Goal: Communication & Community: Ask a question

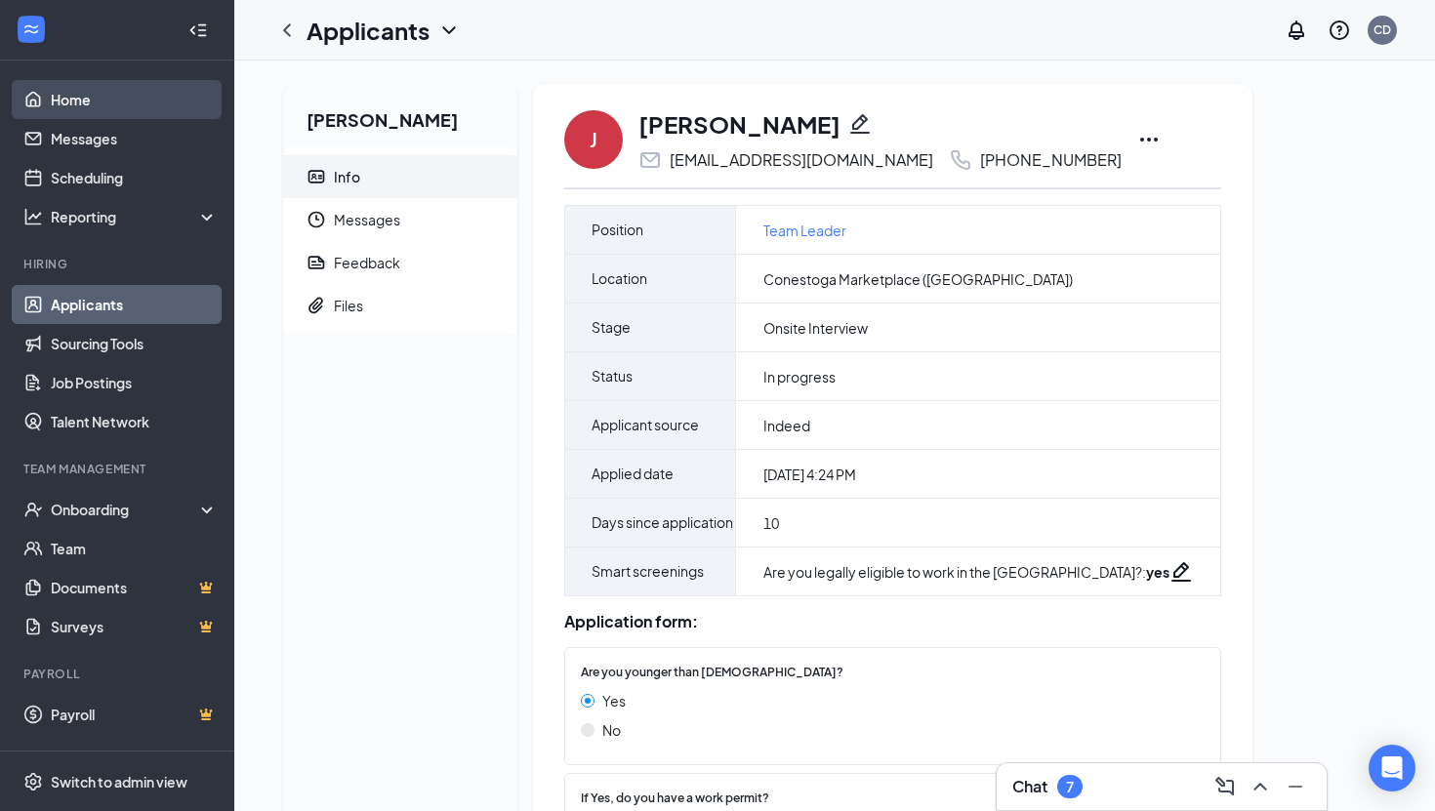
click at [84, 102] on link "Home" at bounding box center [134, 99] width 167 height 39
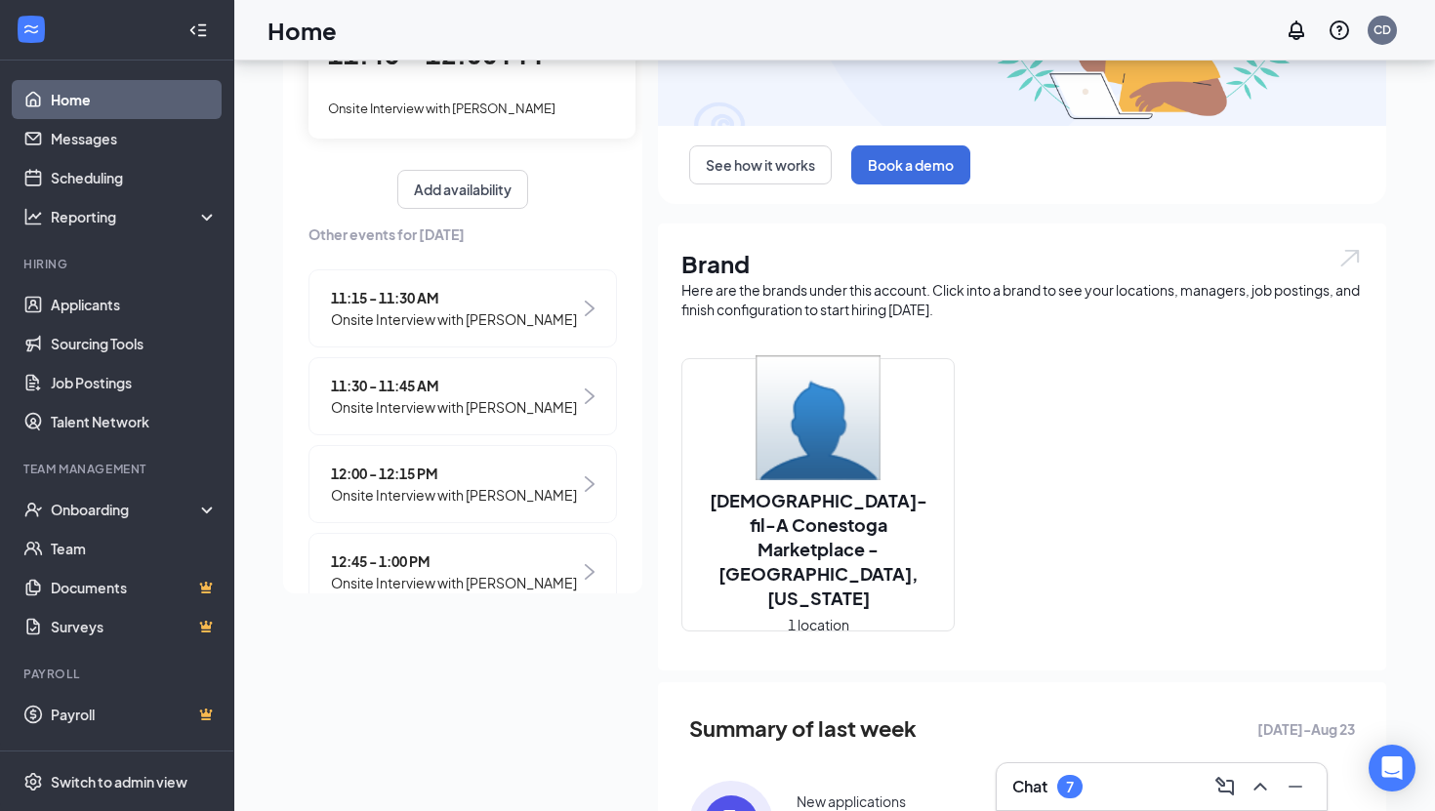
scroll to position [230, 0]
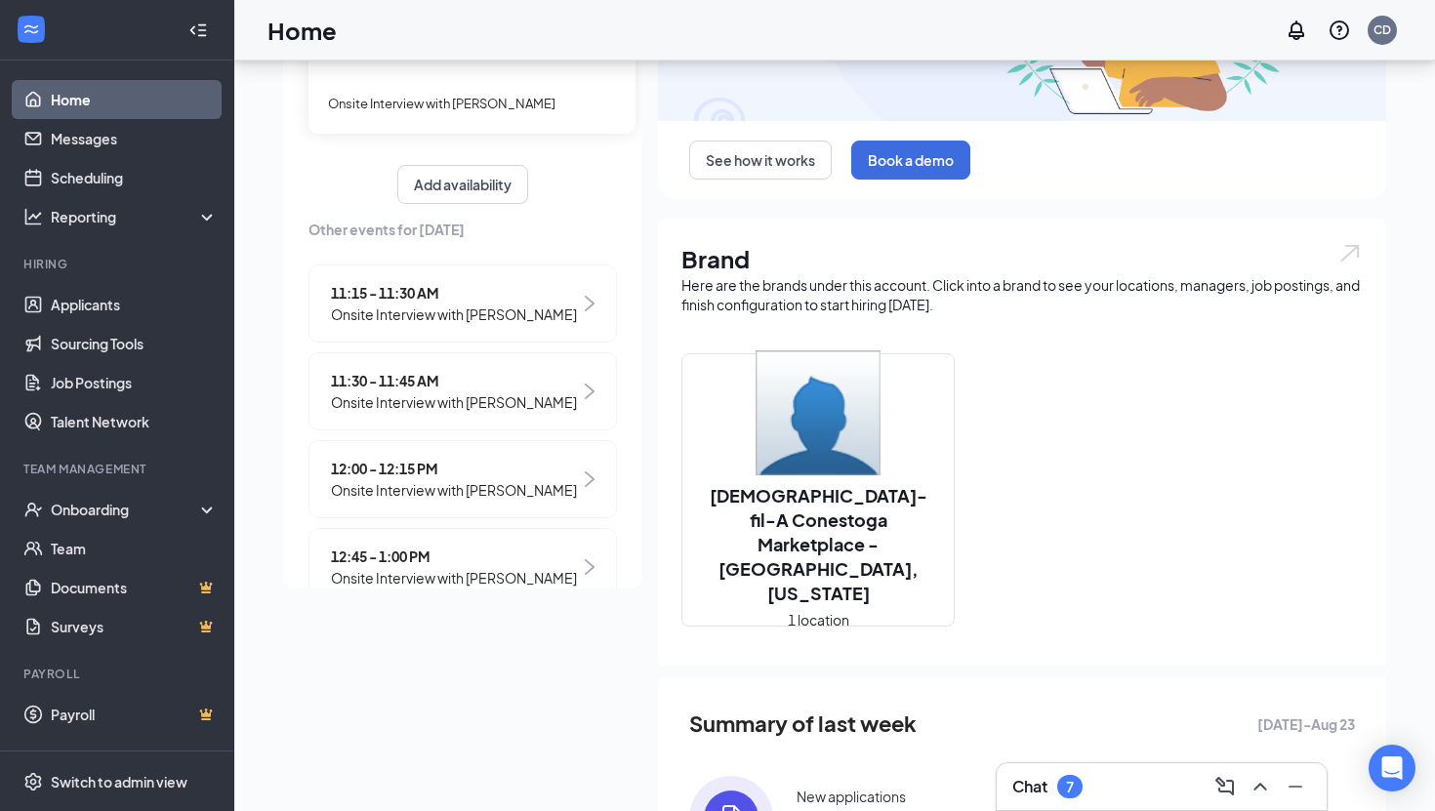
click at [840, 560] on h2 "[DEMOGRAPHIC_DATA]-fil-A Conestoga Marketplace - [GEOGRAPHIC_DATA], [US_STATE]" at bounding box center [818, 544] width 271 height 122
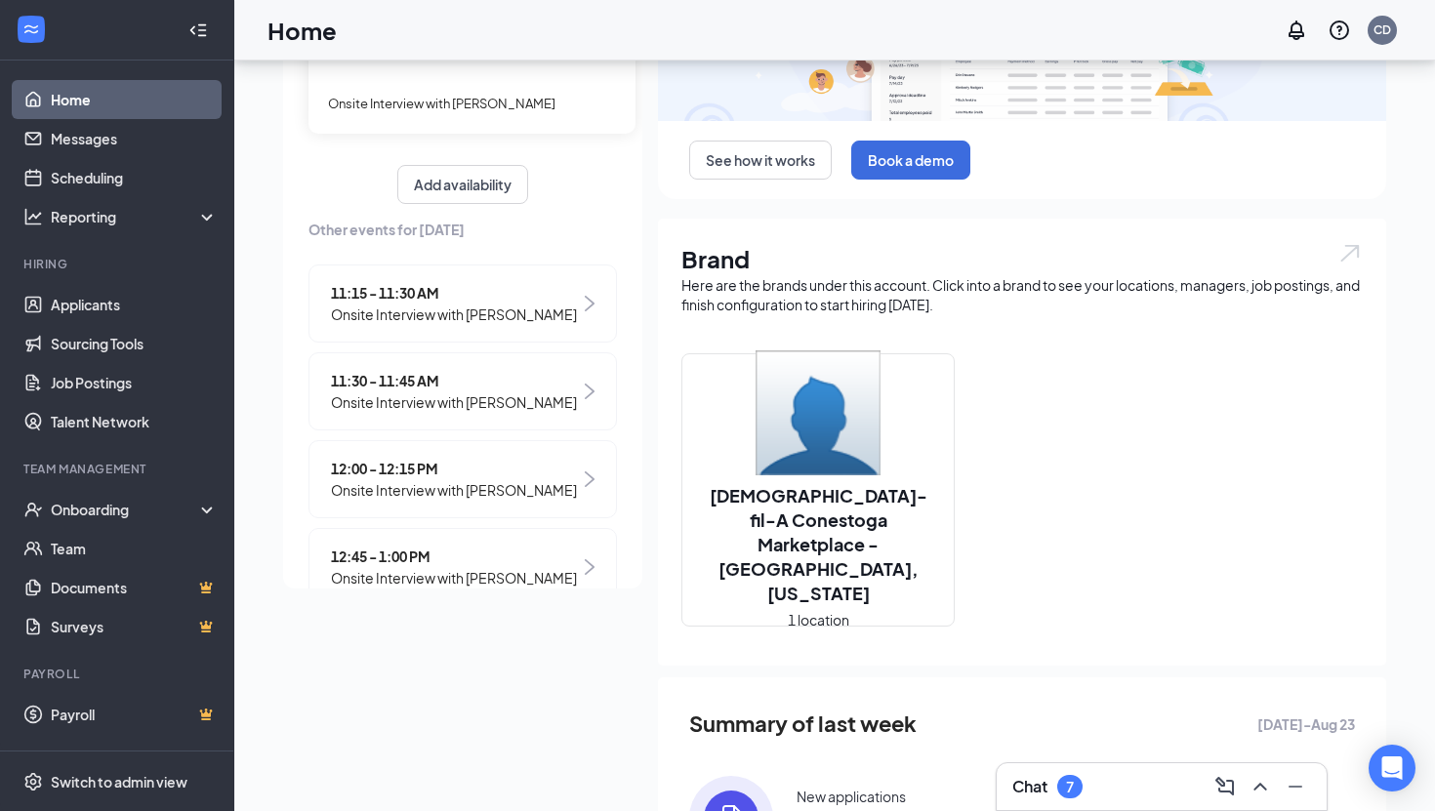
scroll to position [1, 0]
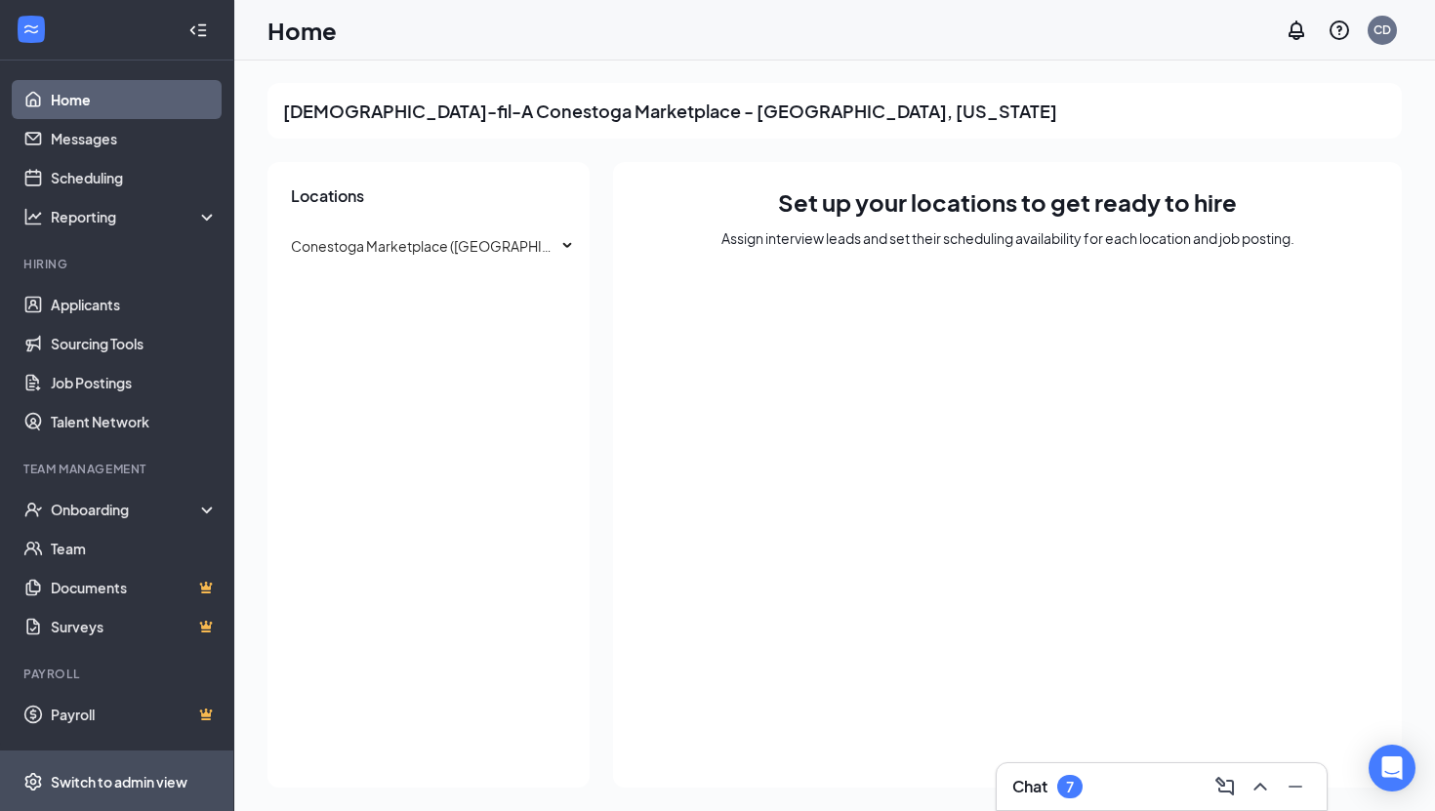
click at [96, 781] on div "Switch to admin view" at bounding box center [119, 782] width 137 height 20
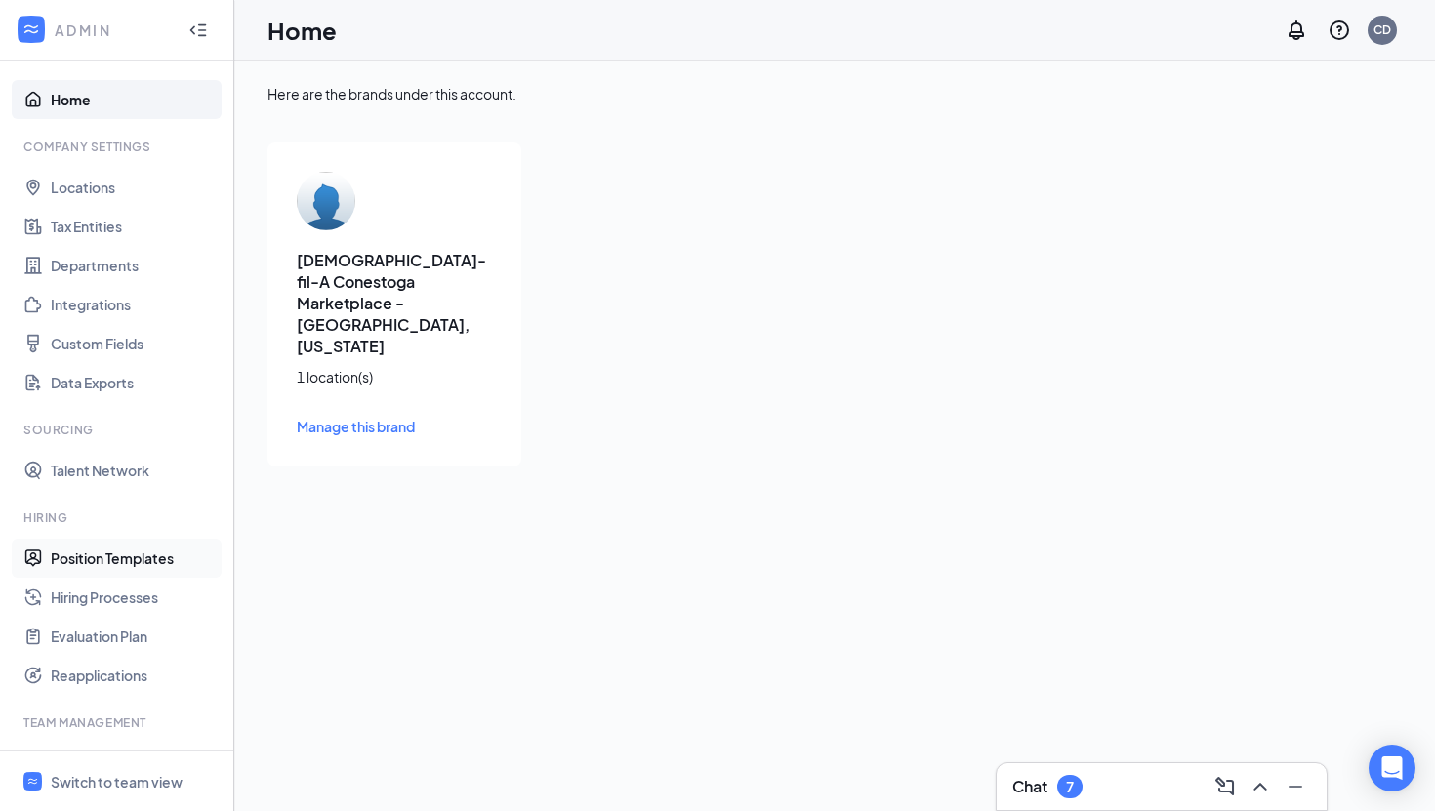
click at [165, 558] on link "Position Templates" at bounding box center [134, 558] width 167 height 39
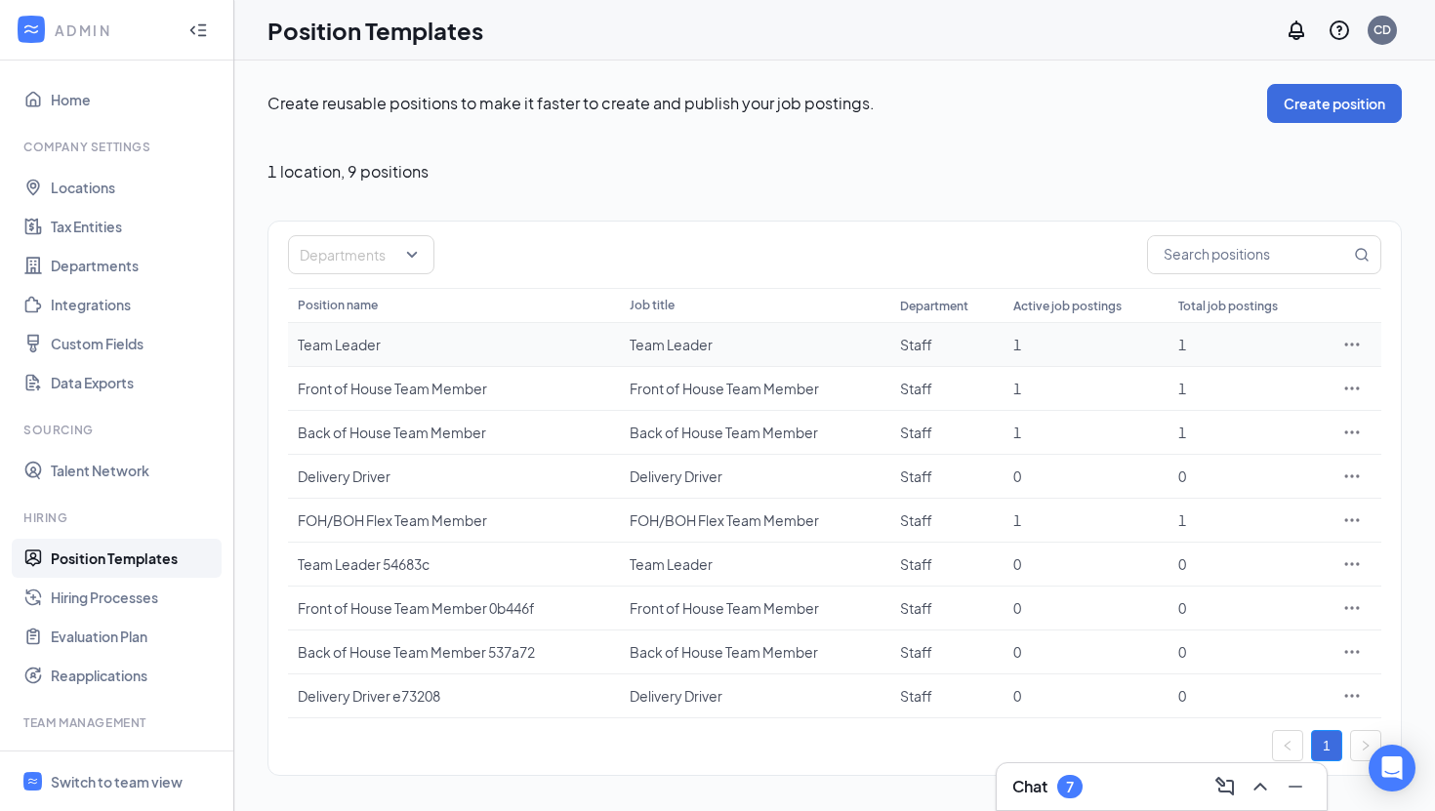
click at [349, 329] on td "Team Leader" at bounding box center [454, 345] width 332 height 44
click at [1353, 339] on icon "Ellipses" at bounding box center [1353, 345] width 20 height 20
click at [1285, 377] on span "Edit" at bounding box center [1263, 384] width 168 height 21
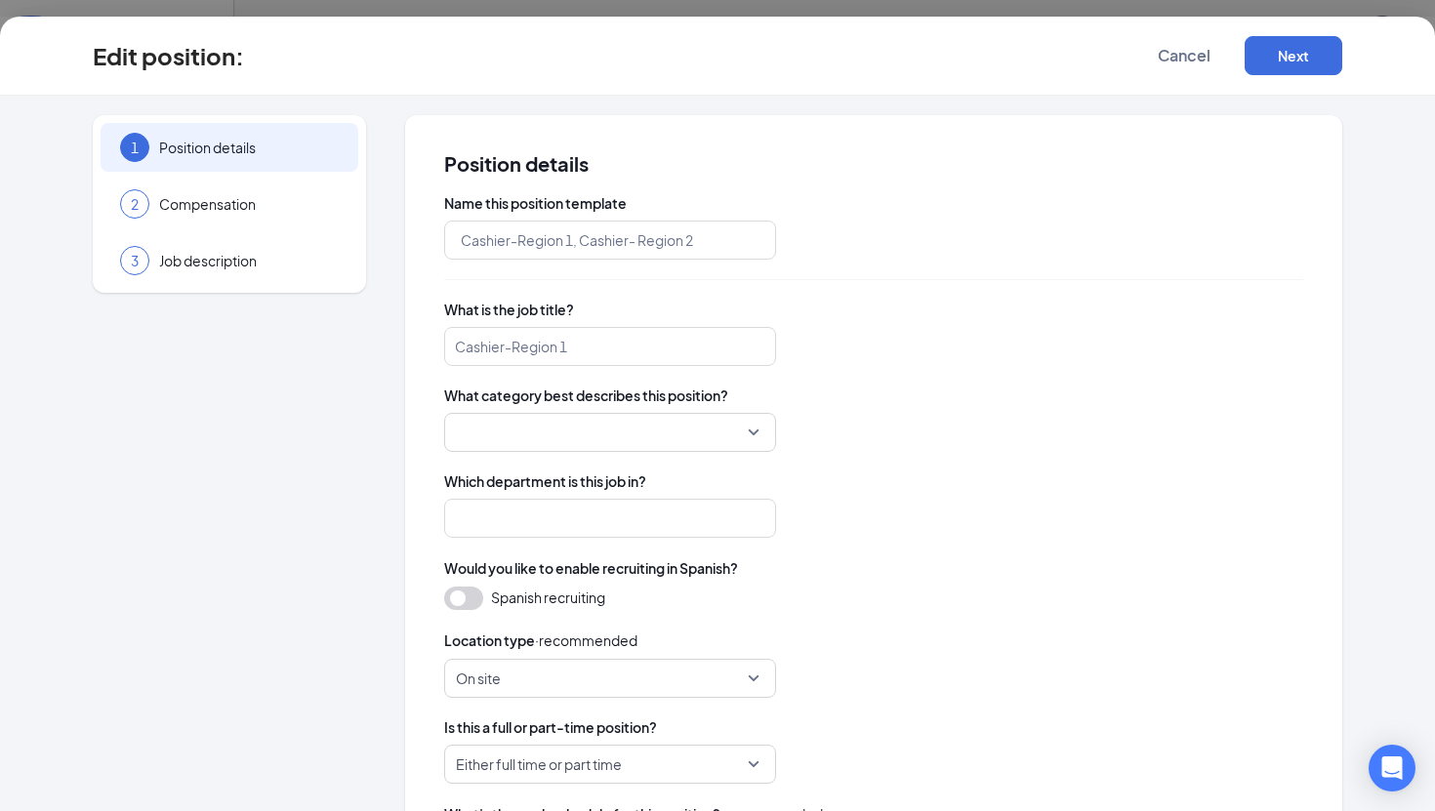
type input "Team Leader"
type input "Staff"
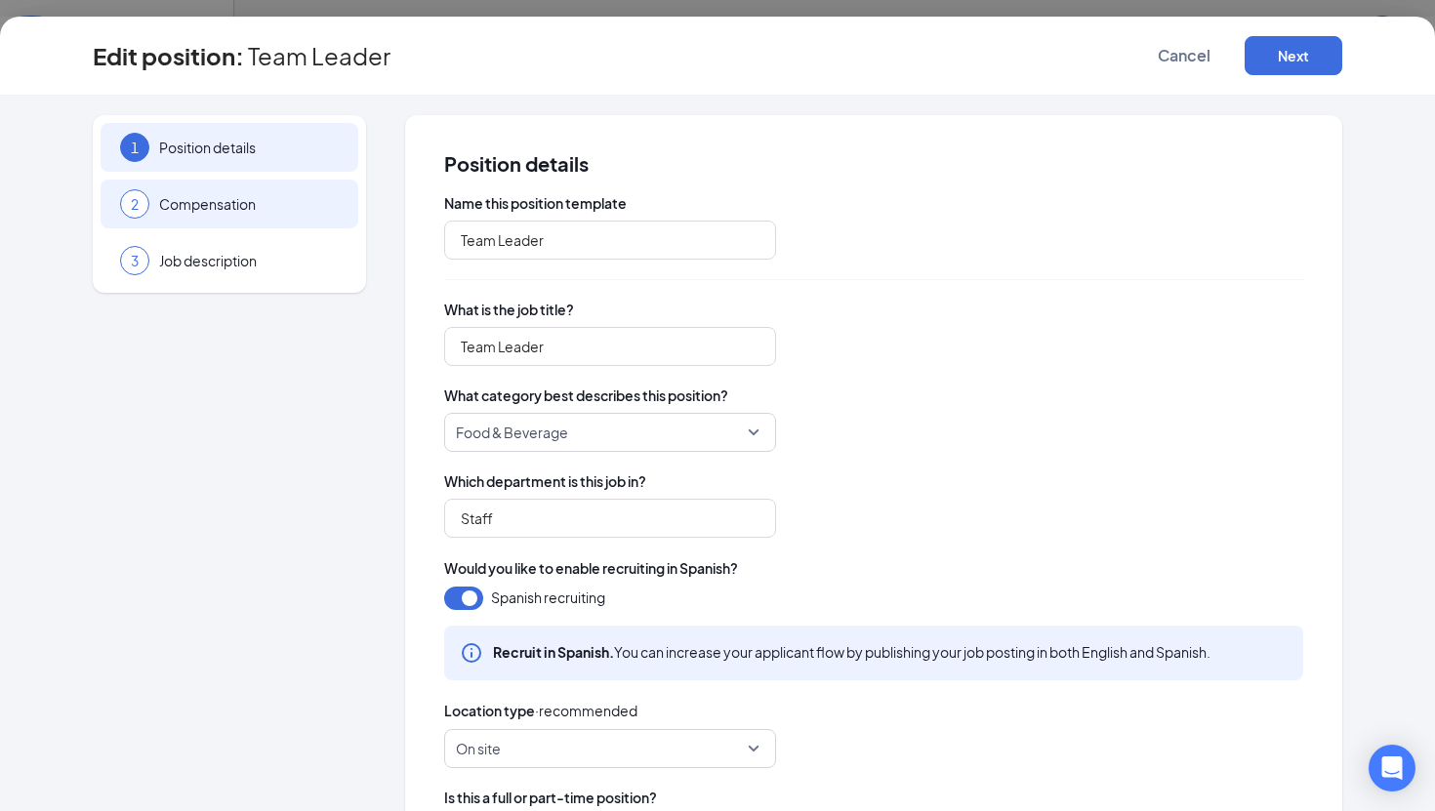
click at [226, 197] on span "Compensation" at bounding box center [249, 204] width 180 height 20
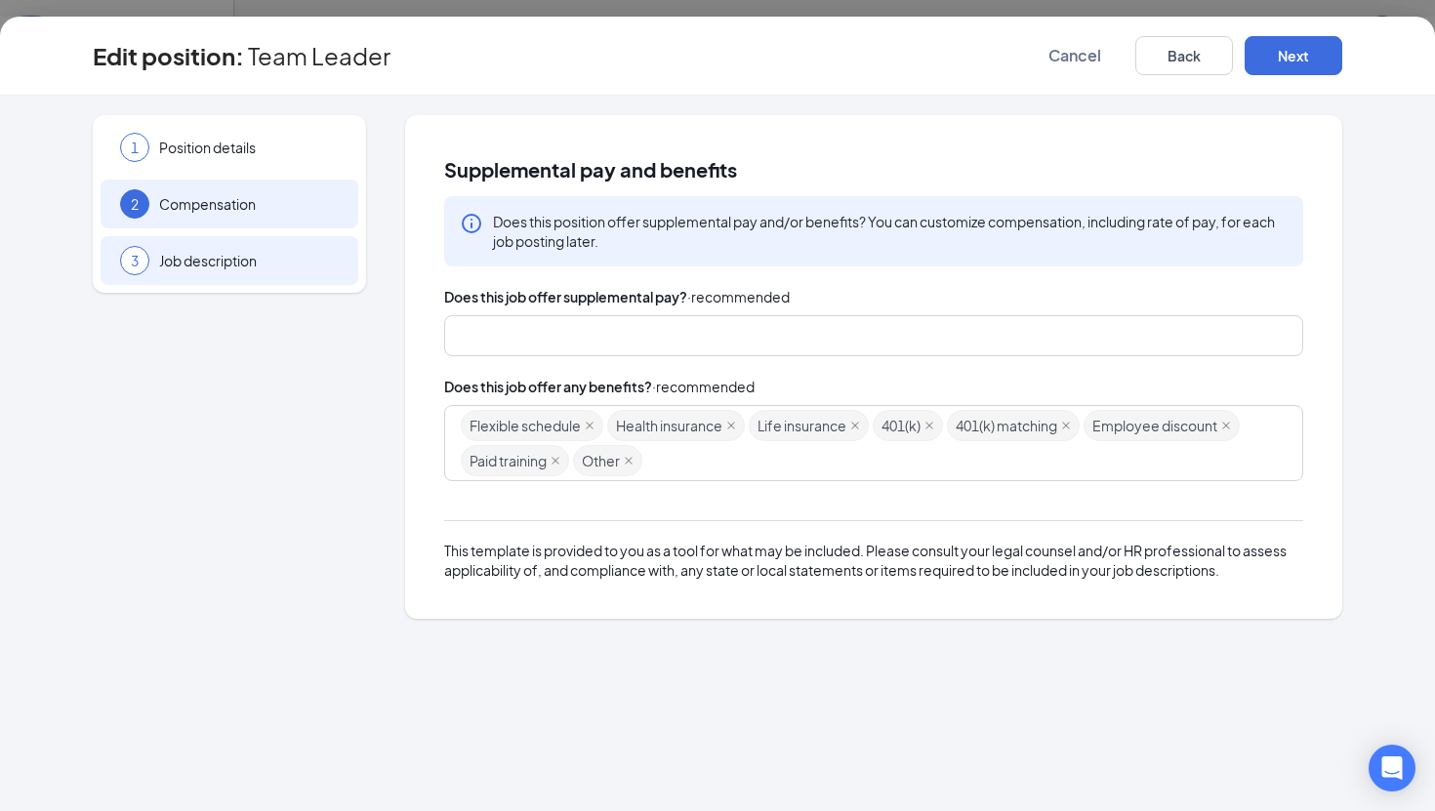
click at [260, 263] on span "Job description" at bounding box center [249, 261] width 180 height 20
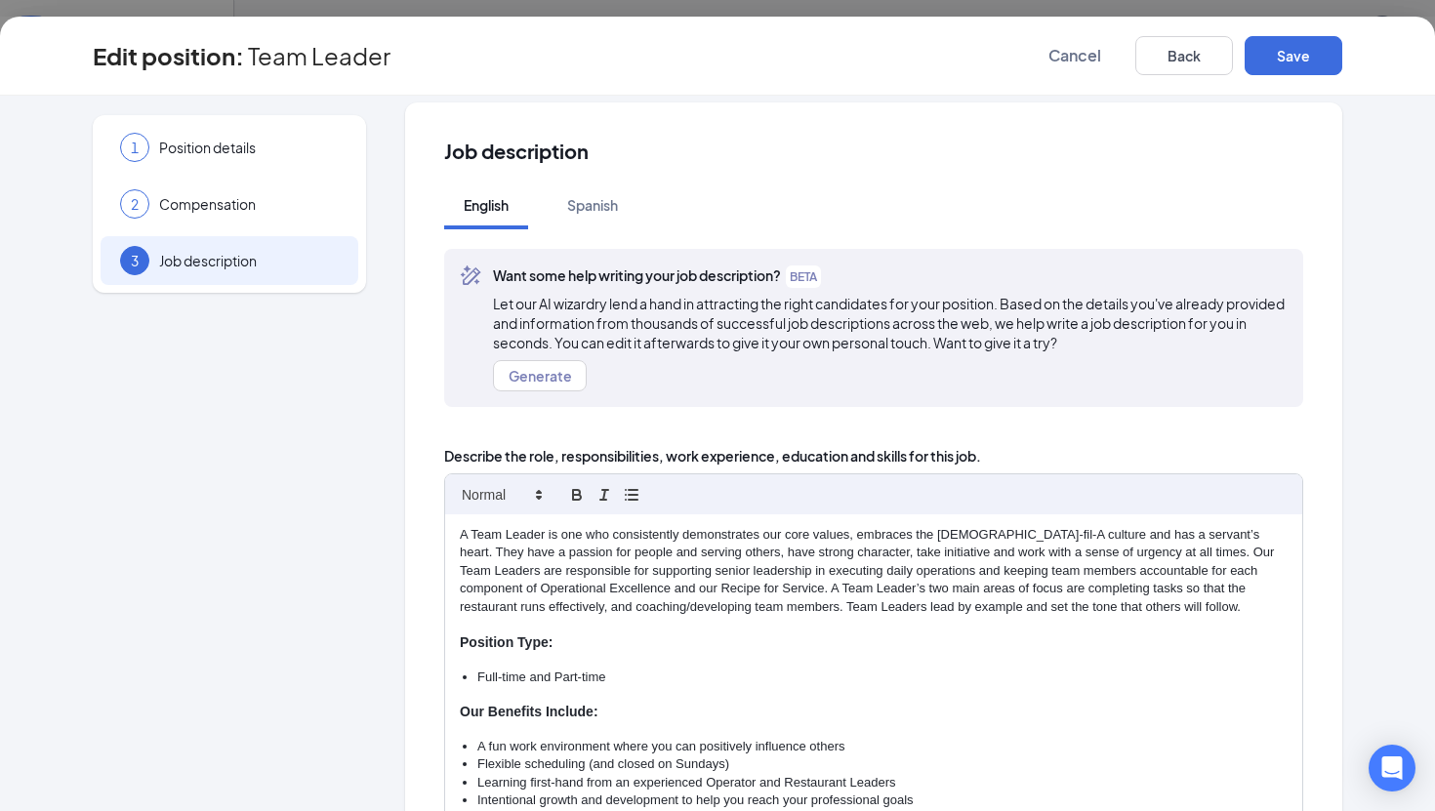
scroll to position [12, 0]
click at [1070, 55] on span "Cancel" at bounding box center [1075, 56] width 53 height 20
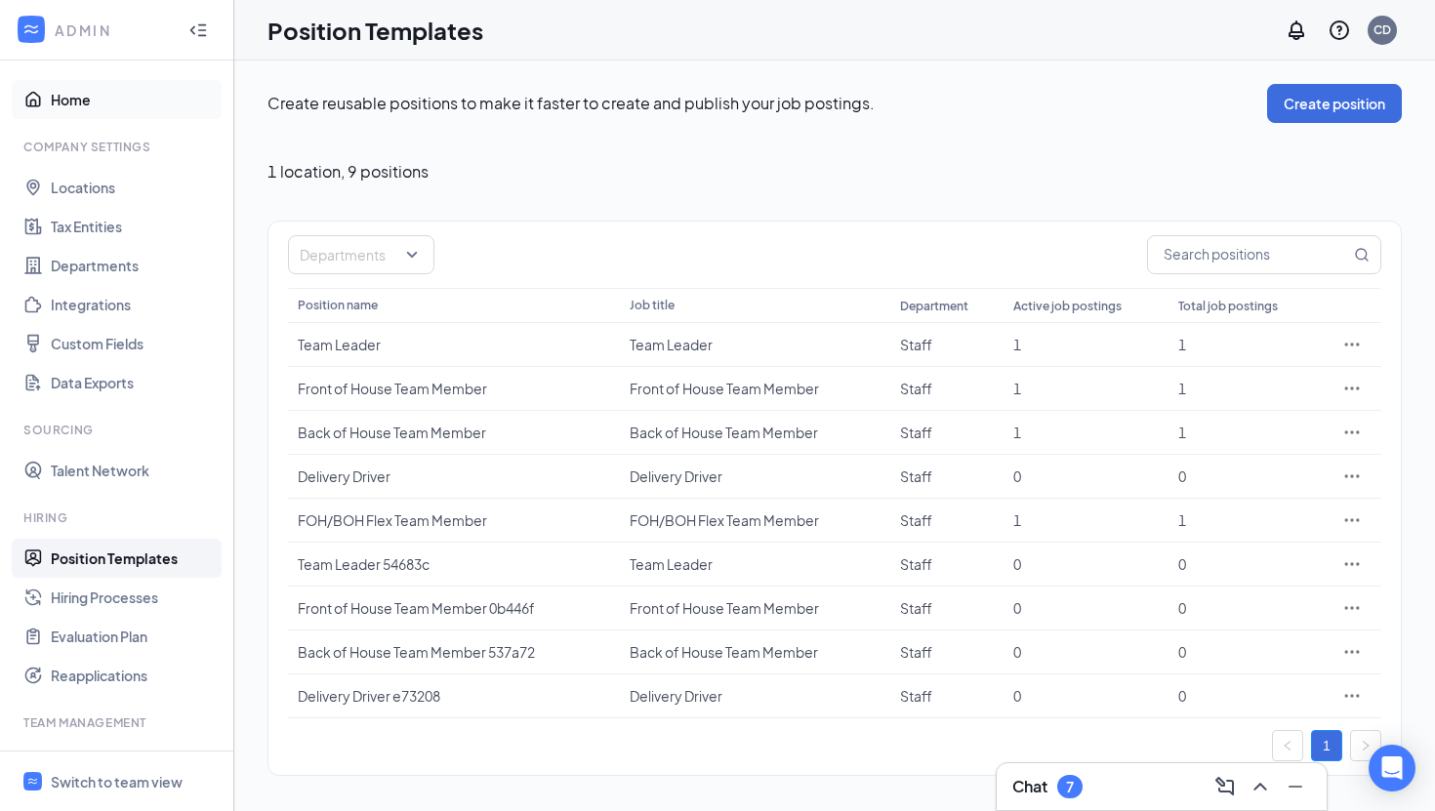
click at [72, 98] on link "Home" at bounding box center [134, 99] width 167 height 39
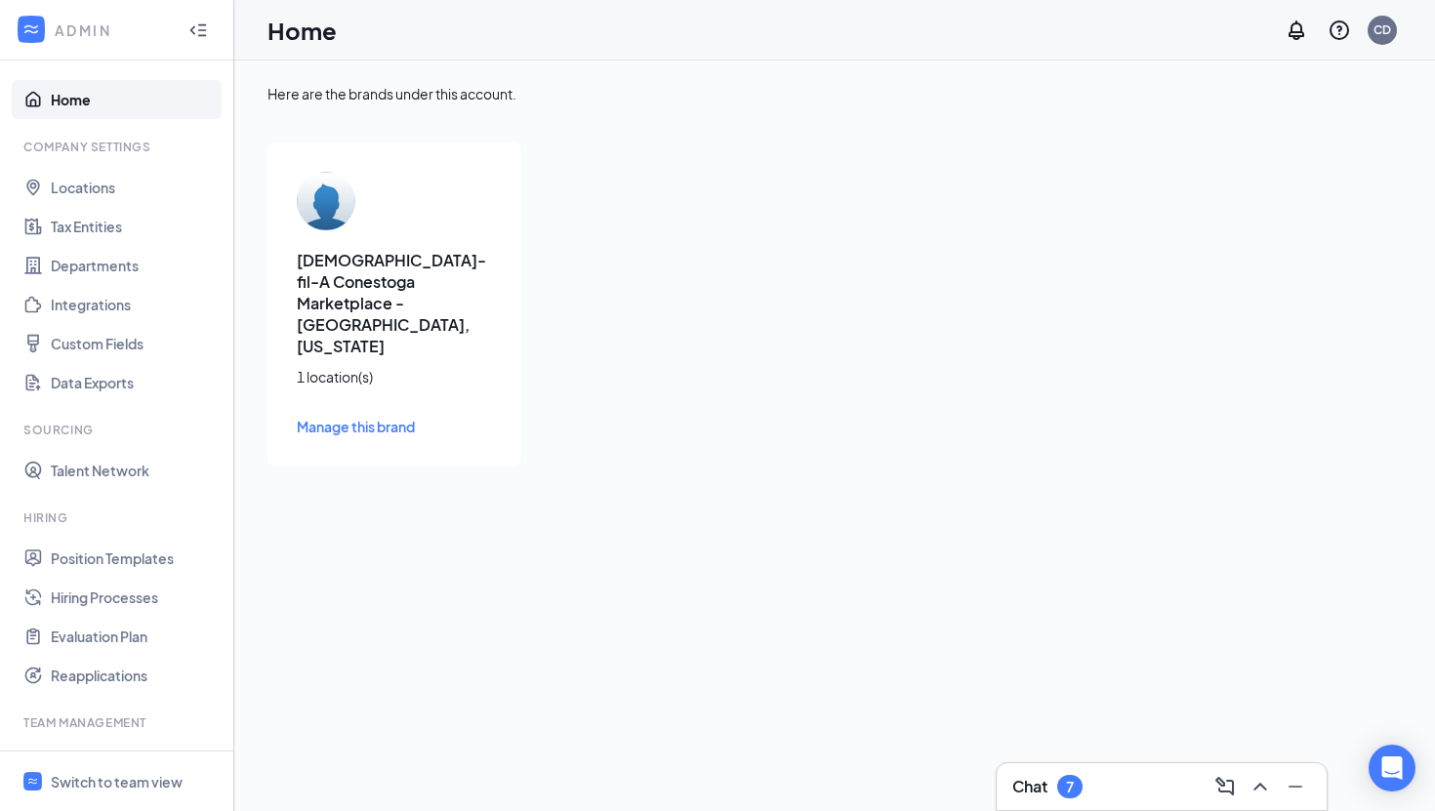
click at [358, 418] on span "Manage this brand" at bounding box center [356, 427] width 118 height 18
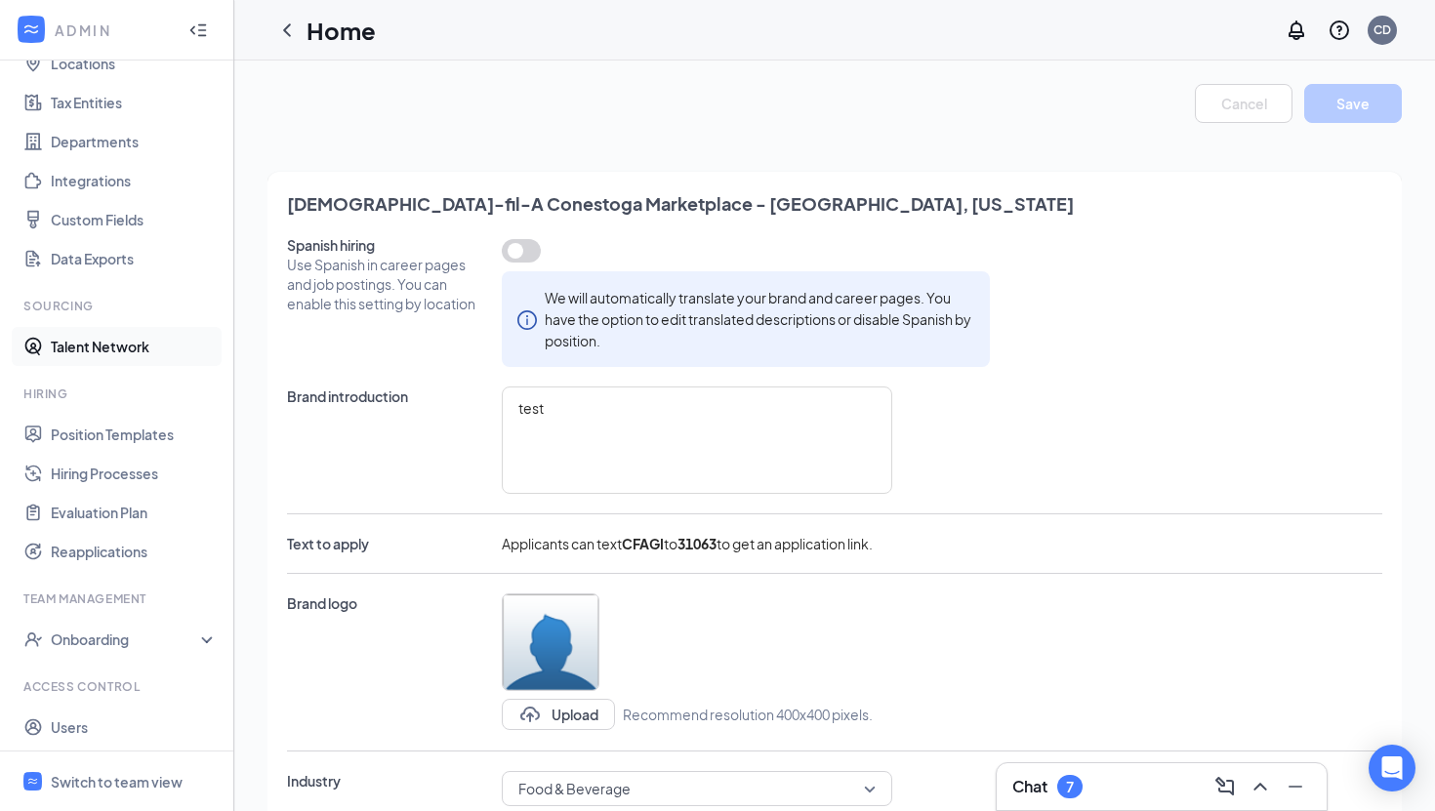
scroll to position [167, 0]
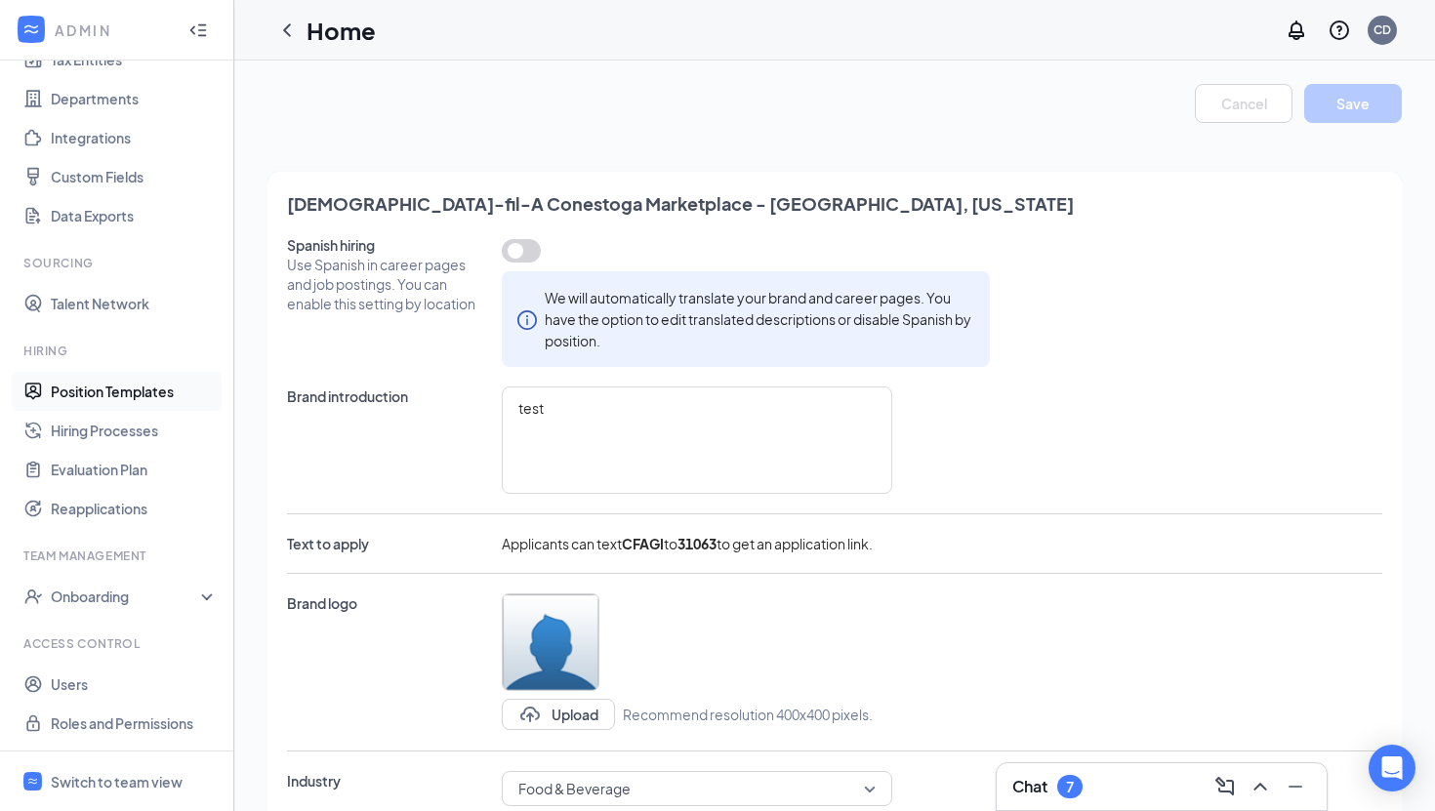
click at [155, 393] on link "Position Templates" at bounding box center [134, 391] width 167 height 39
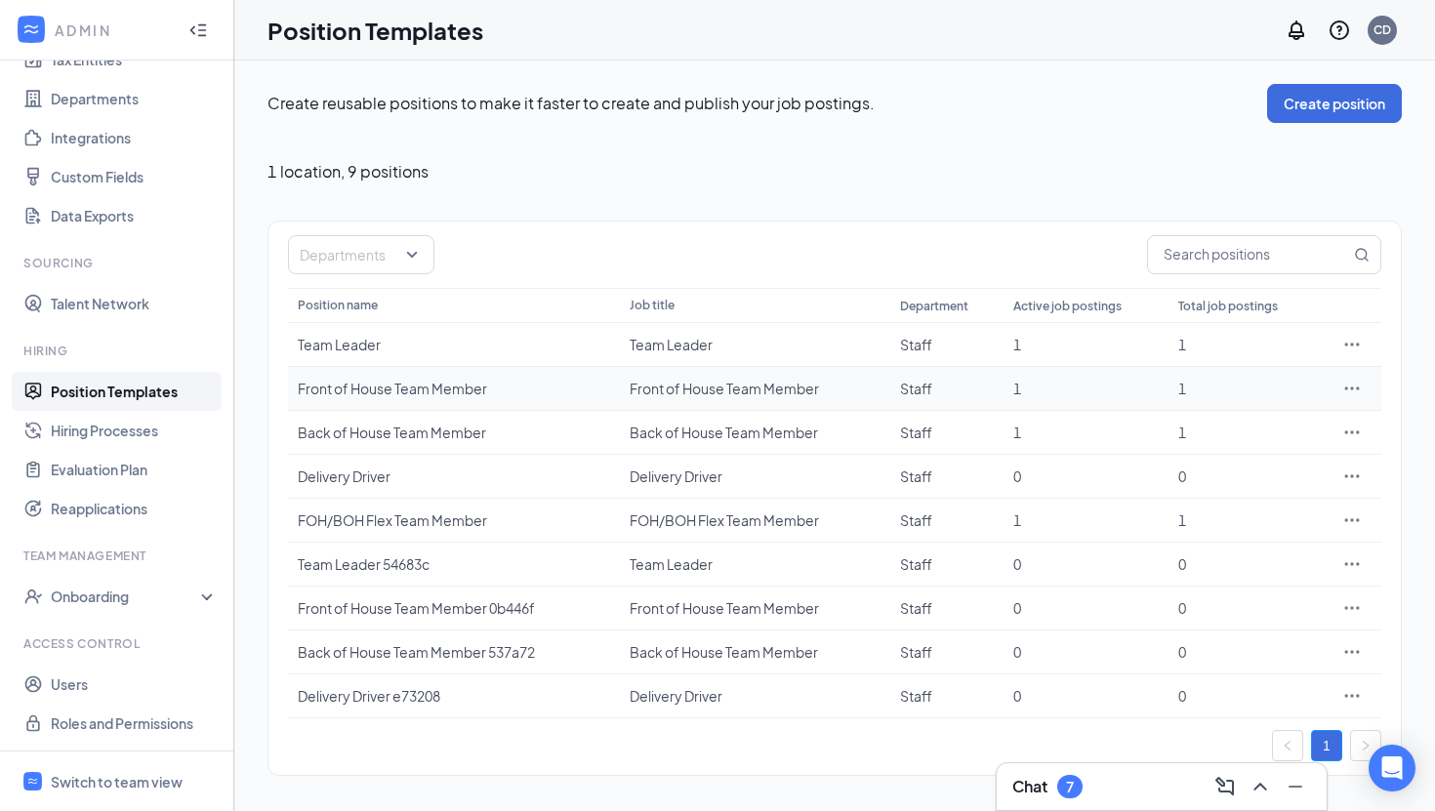
click at [434, 390] on div "Front of House Team Member" at bounding box center [454, 389] width 312 height 20
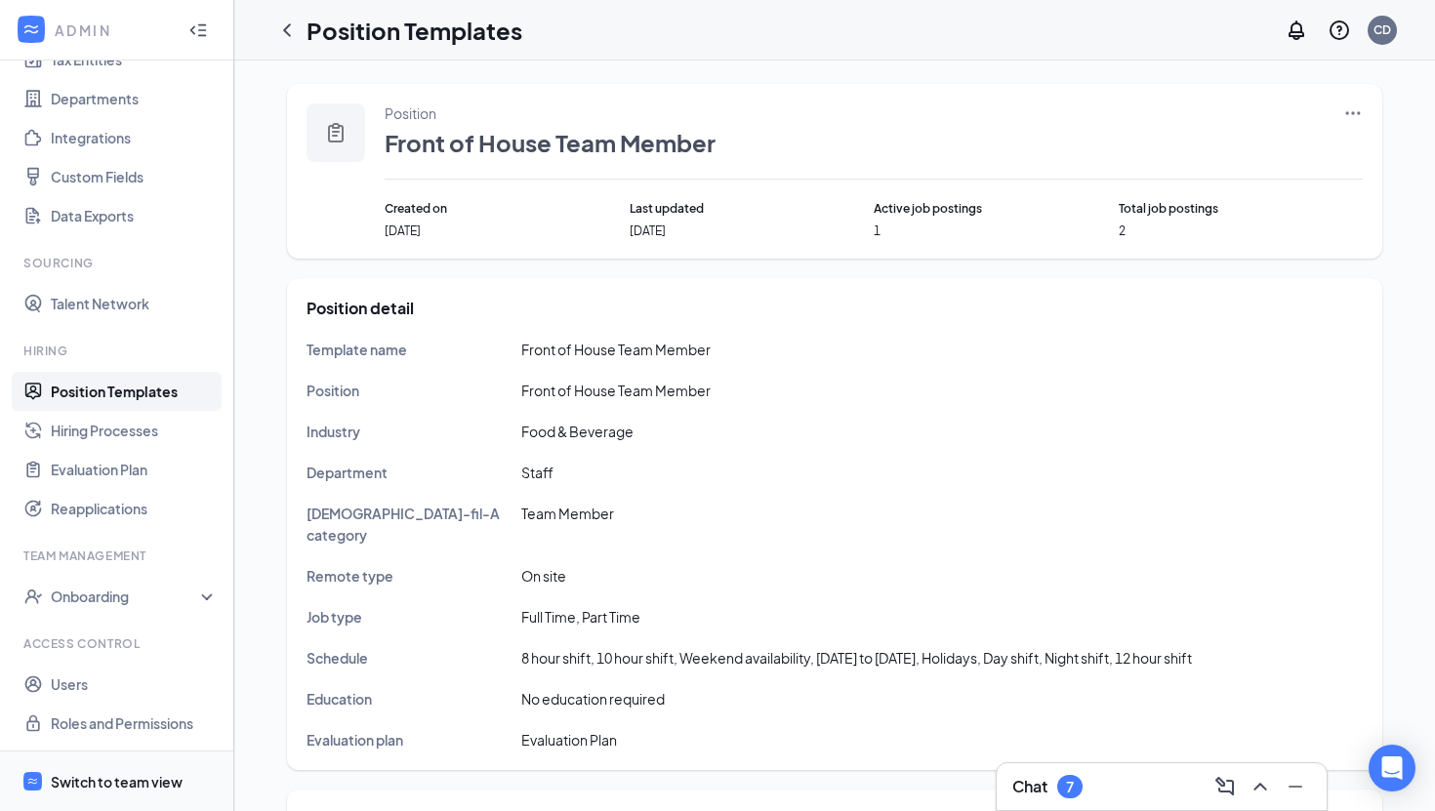
click at [159, 781] on div "Switch to team view" at bounding box center [117, 782] width 132 height 20
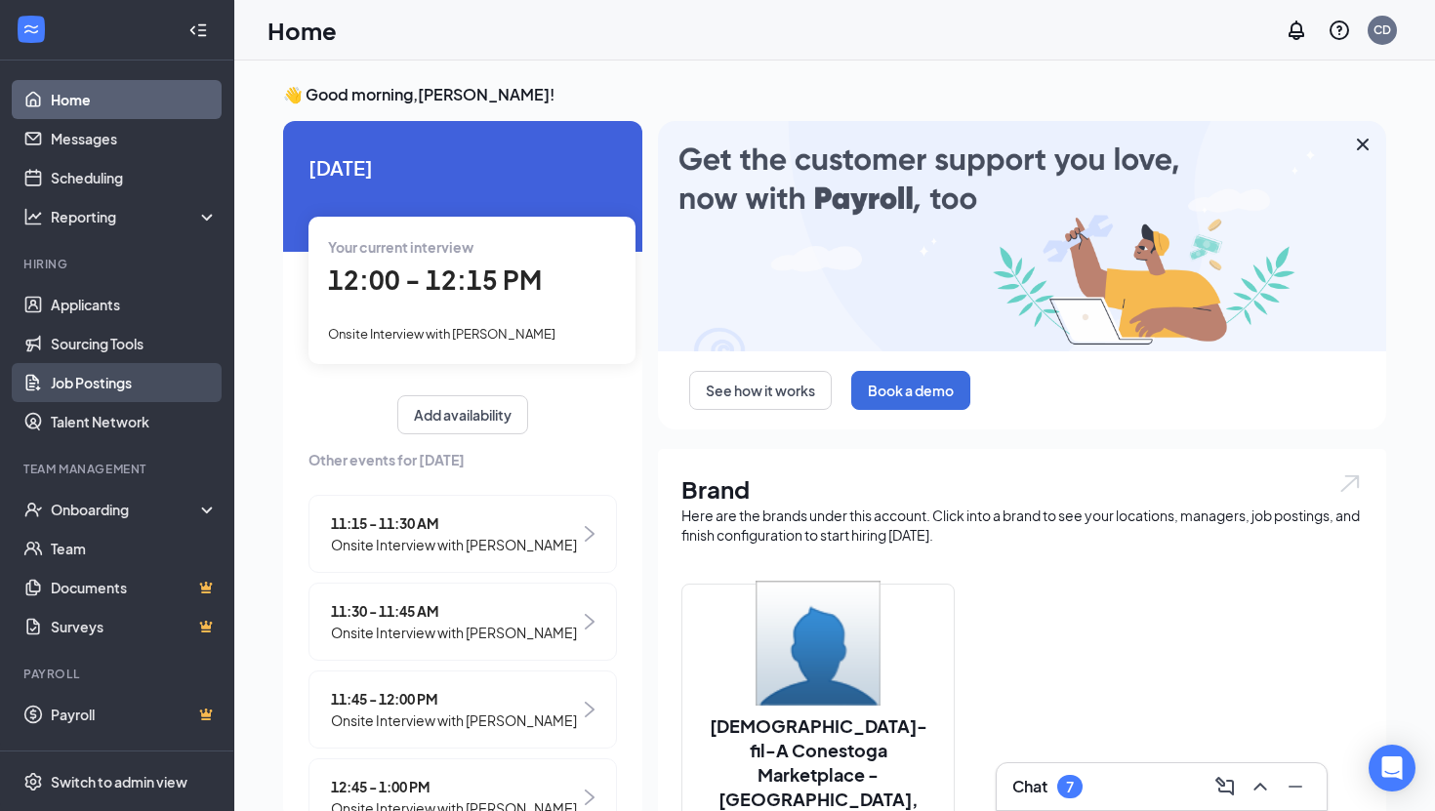
click at [125, 391] on link "Job Postings" at bounding box center [134, 382] width 167 height 39
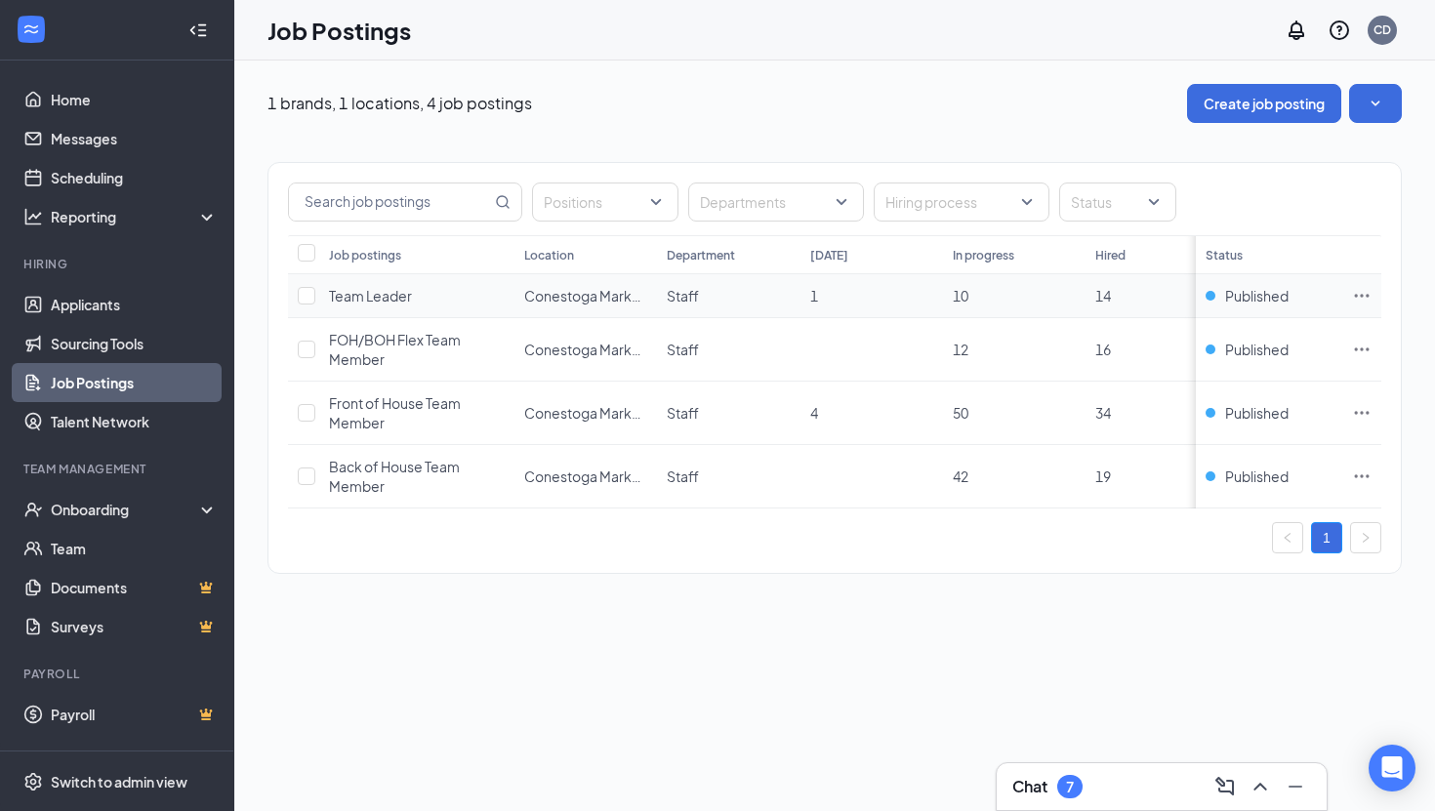
click at [391, 302] on span "Team Leader" at bounding box center [370, 296] width 83 height 18
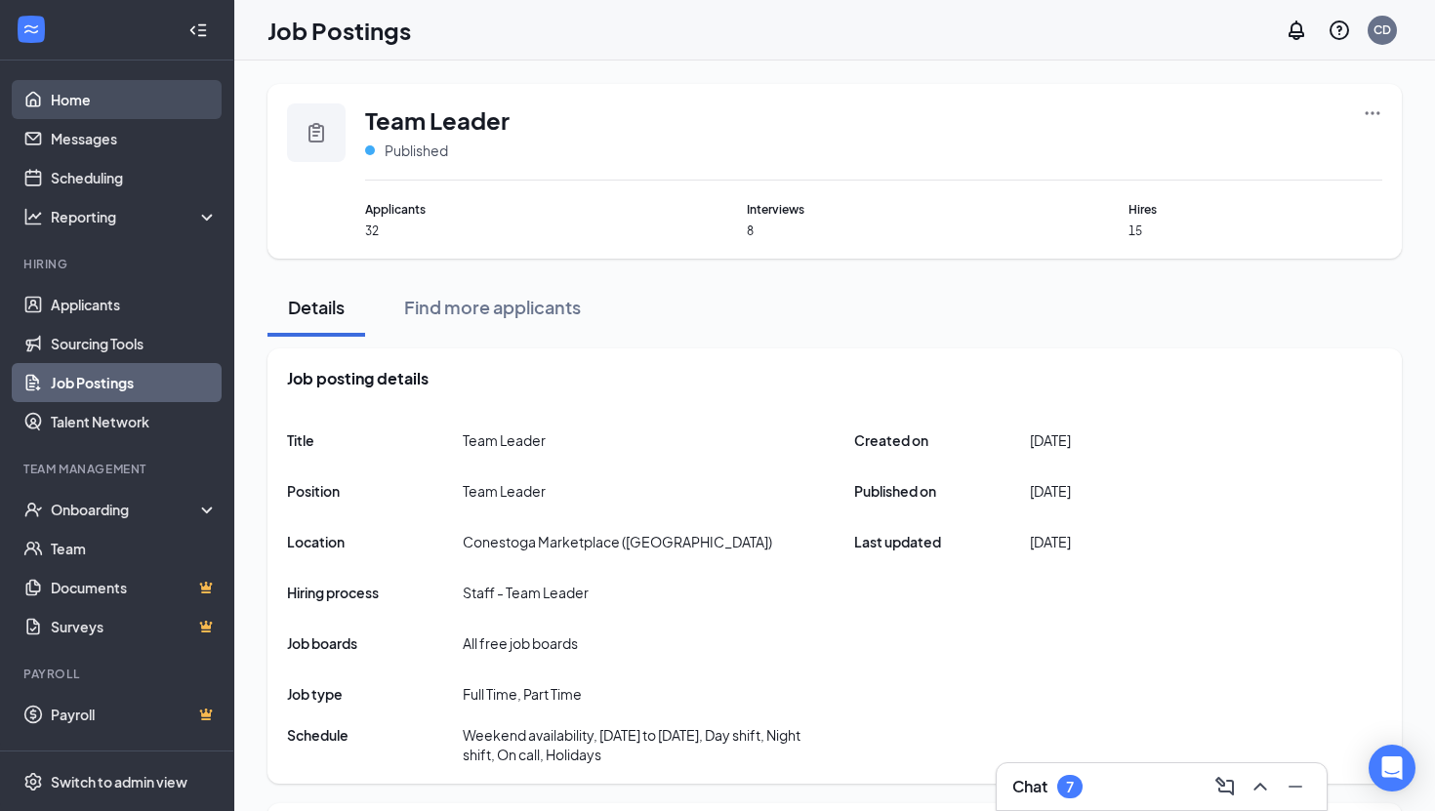
click at [85, 101] on link "Home" at bounding box center [134, 99] width 167 height 39
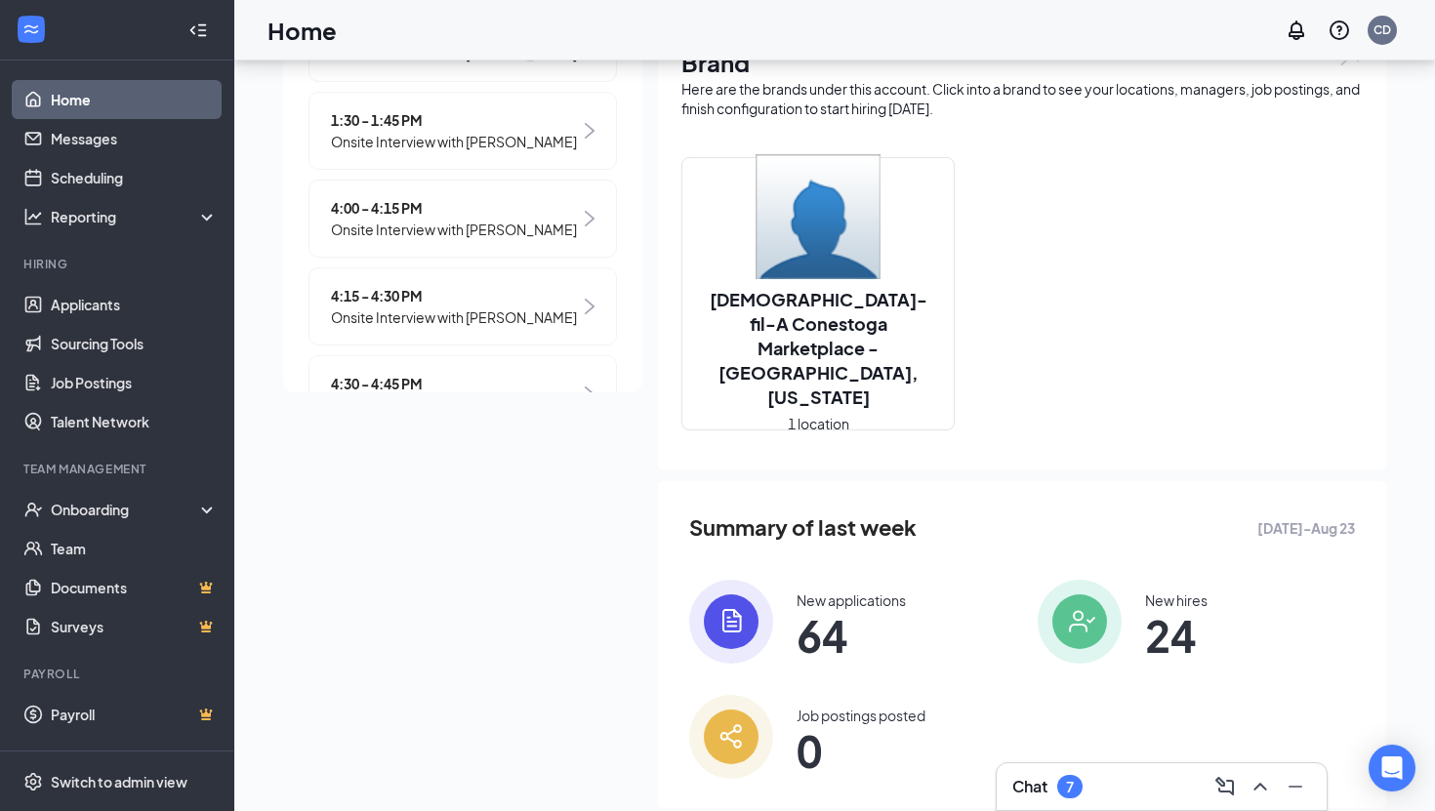
scroll to position [471, 0]
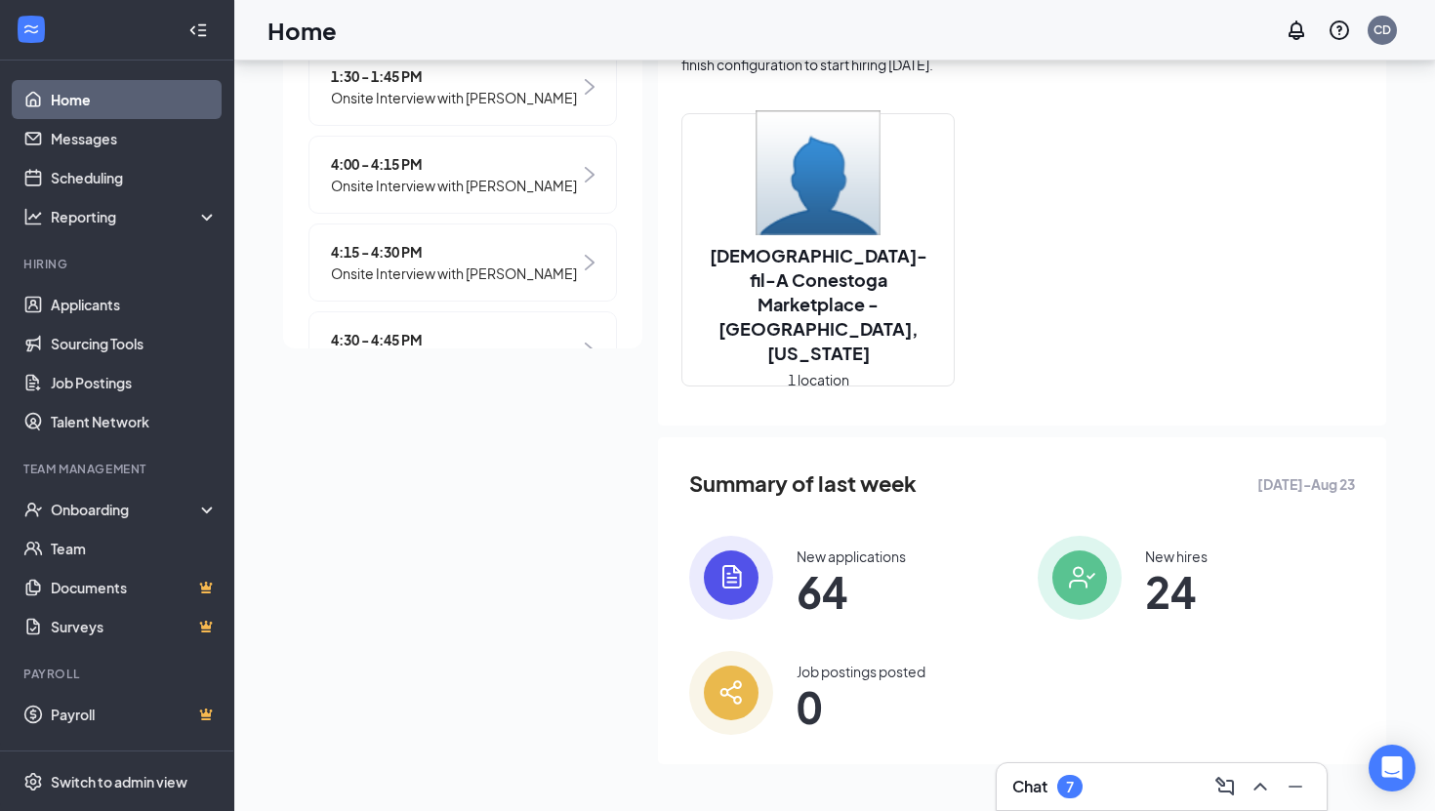
click at [839, 320] on h2 "[DEMOGRAPHIC_DATA]-fil-A Conestoga Marketplace - [GEOGRAPHIC_DATA], [US_STATE]" at bounding box center [818, 304] width 271 height 122
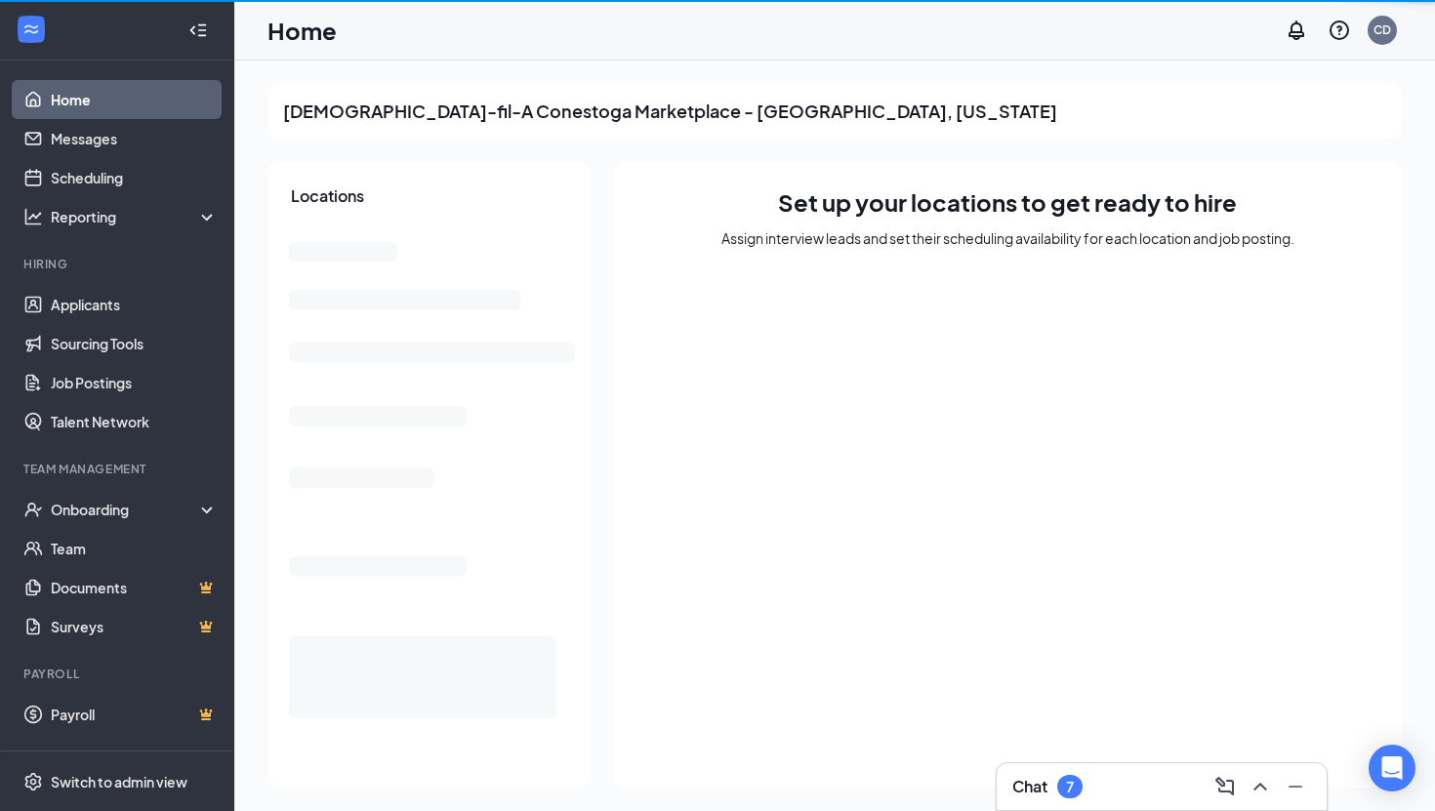
scroll to position [1, 0]
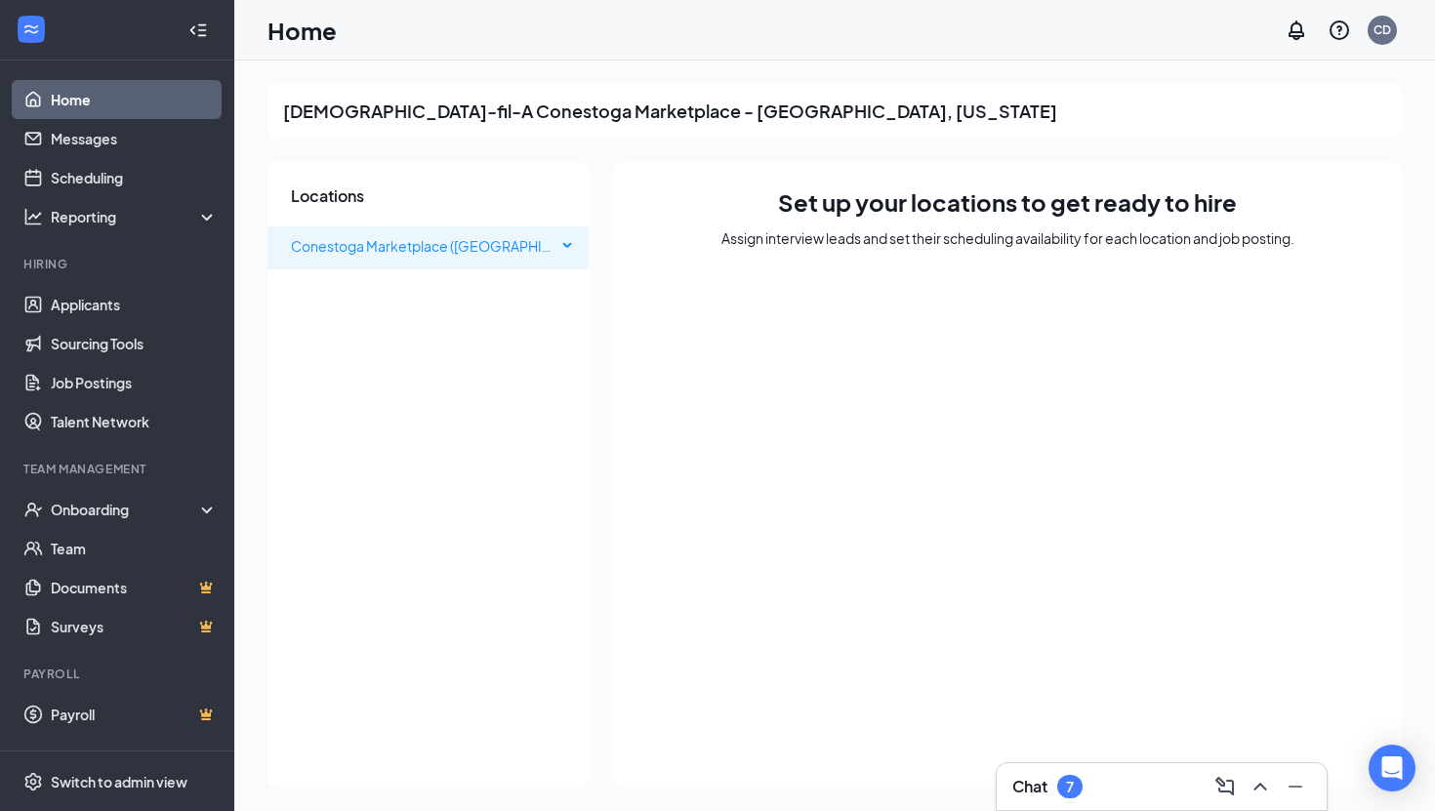
click at [411, 254] on span "Conestoga Marketplace ([GEOGRAPHIC_DATA])" at bounding box center [446, 246] width 310 height 18
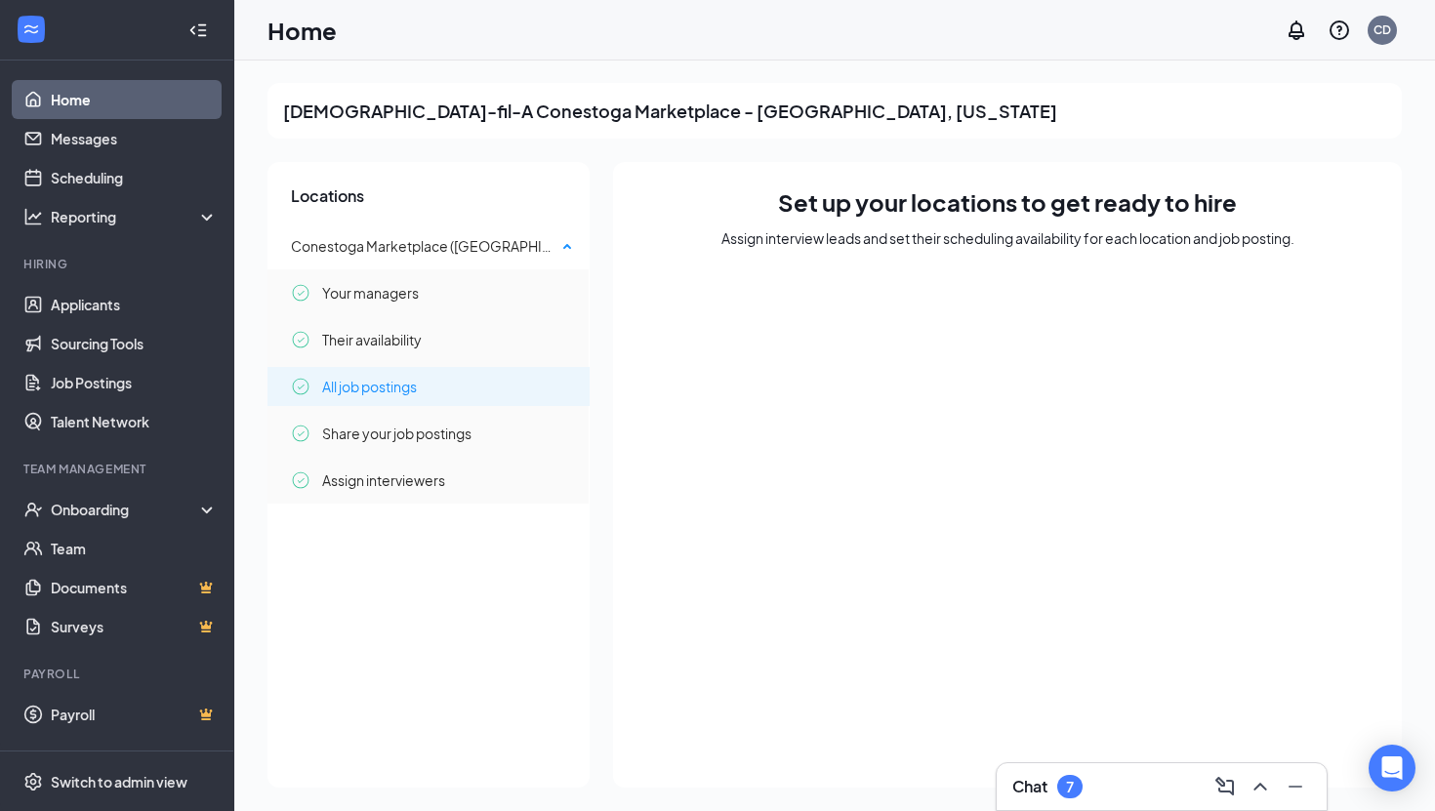
click at [398, 385] on span "All job postings" at bounding box center [369, 386] width 95 height 39
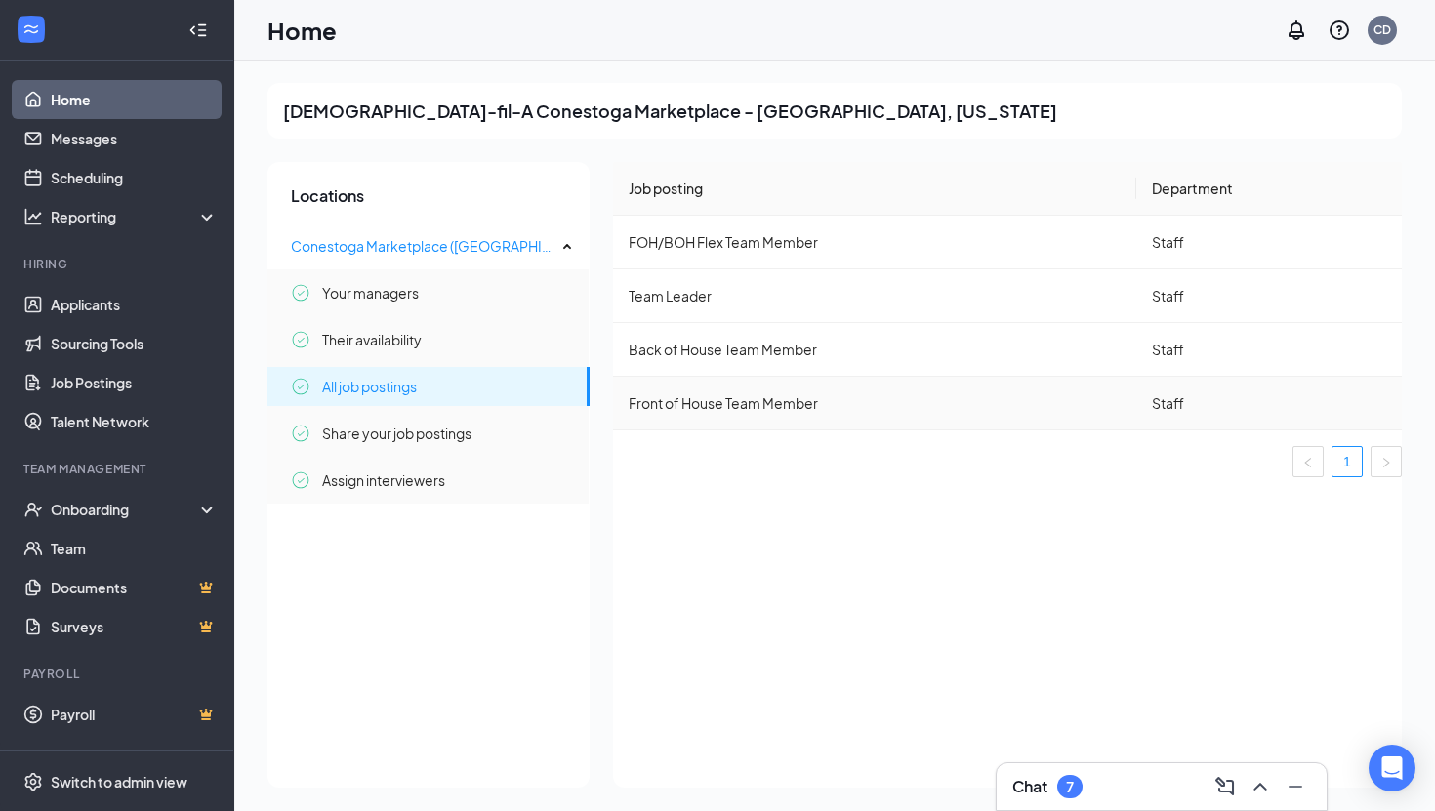
click at [690, 405] on td "Front of House Team Member" at bounding box center [874, 404] width 523 height 54
click at [412, 342] on span "Their availability" at bounding box center [372, 339] width 100 height 39
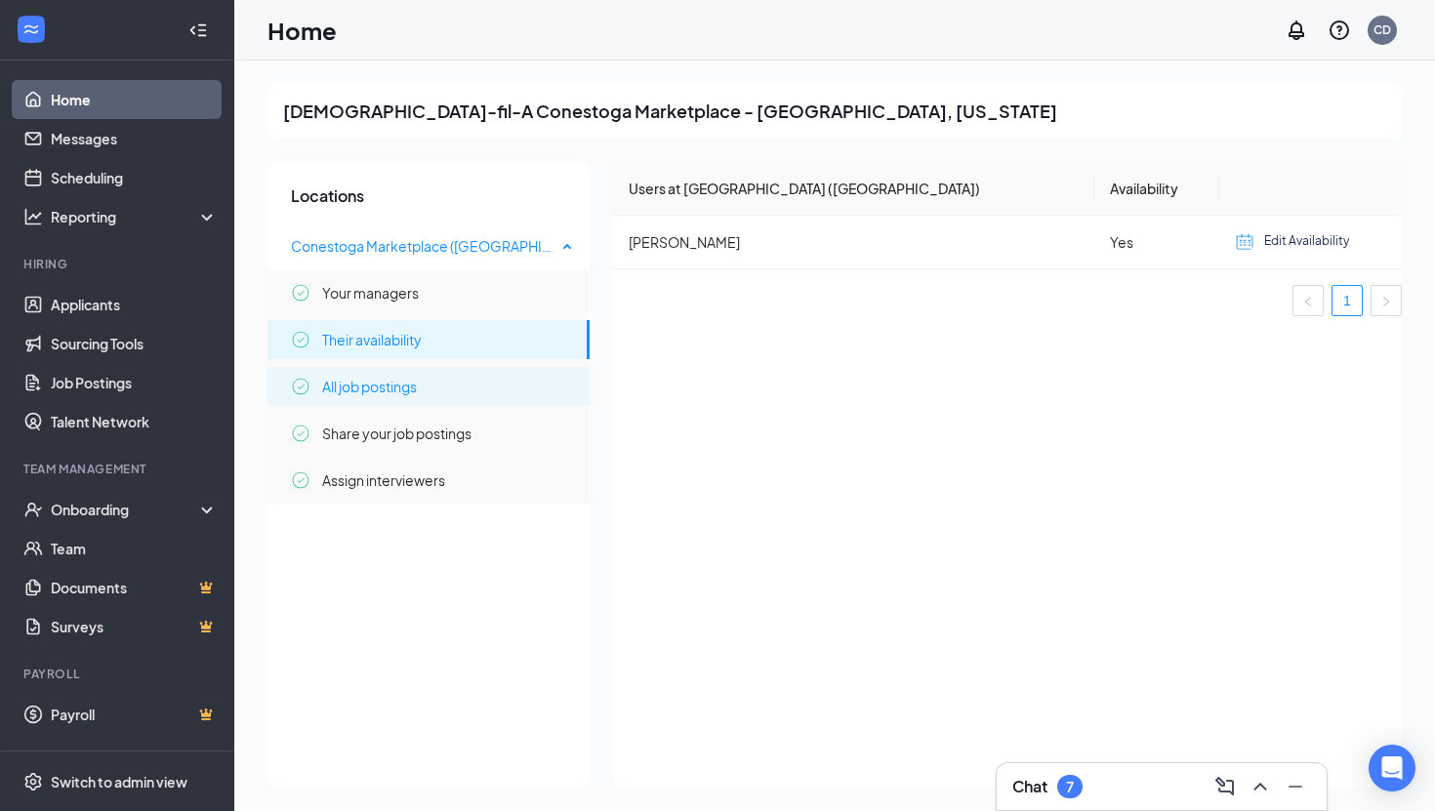
click at [409, 388] on span "All job postings" at bounding box center [369, 386] width 95 height 39
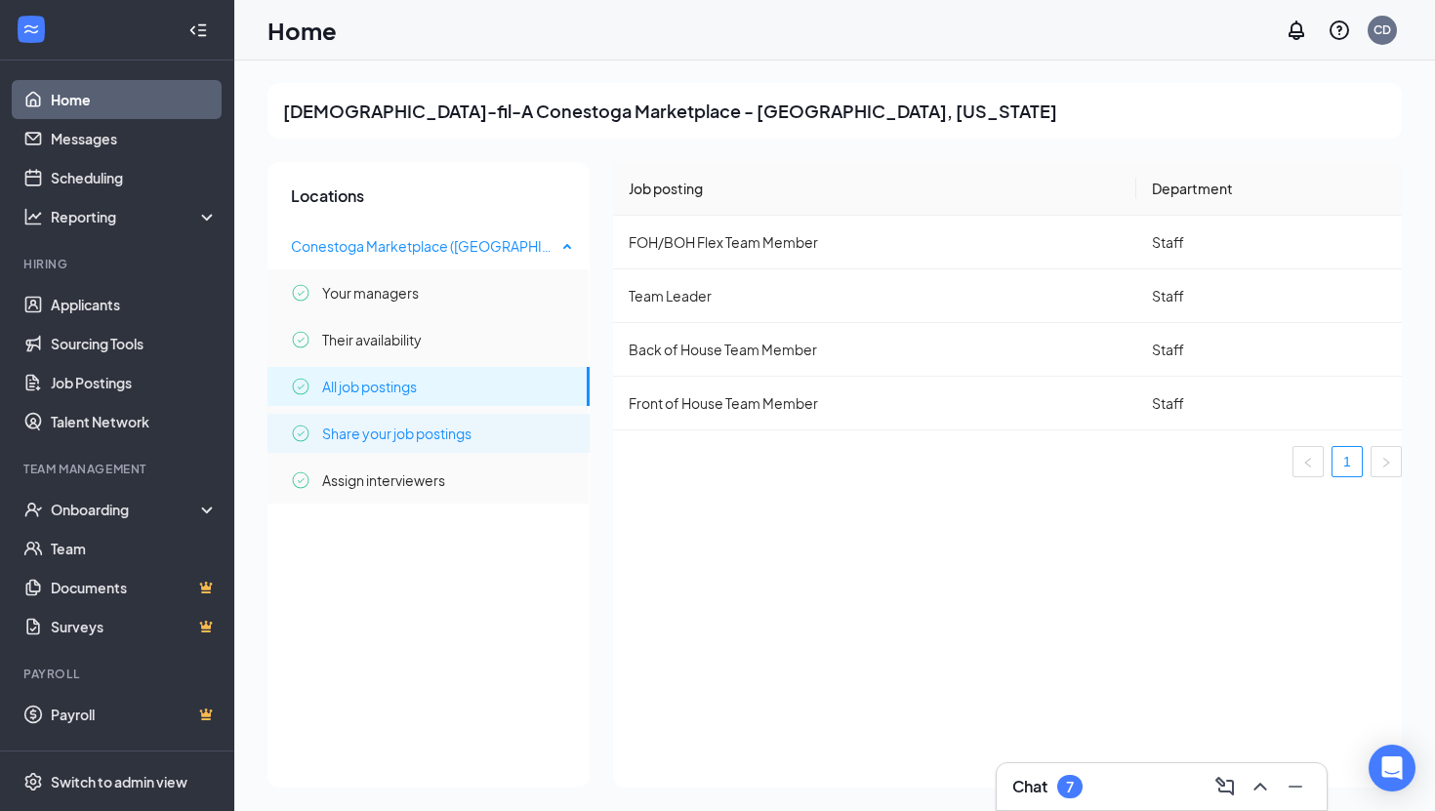
click at [462, 436] on span "Share your job postings" at bounding box center [396, 433] width 149 height 39
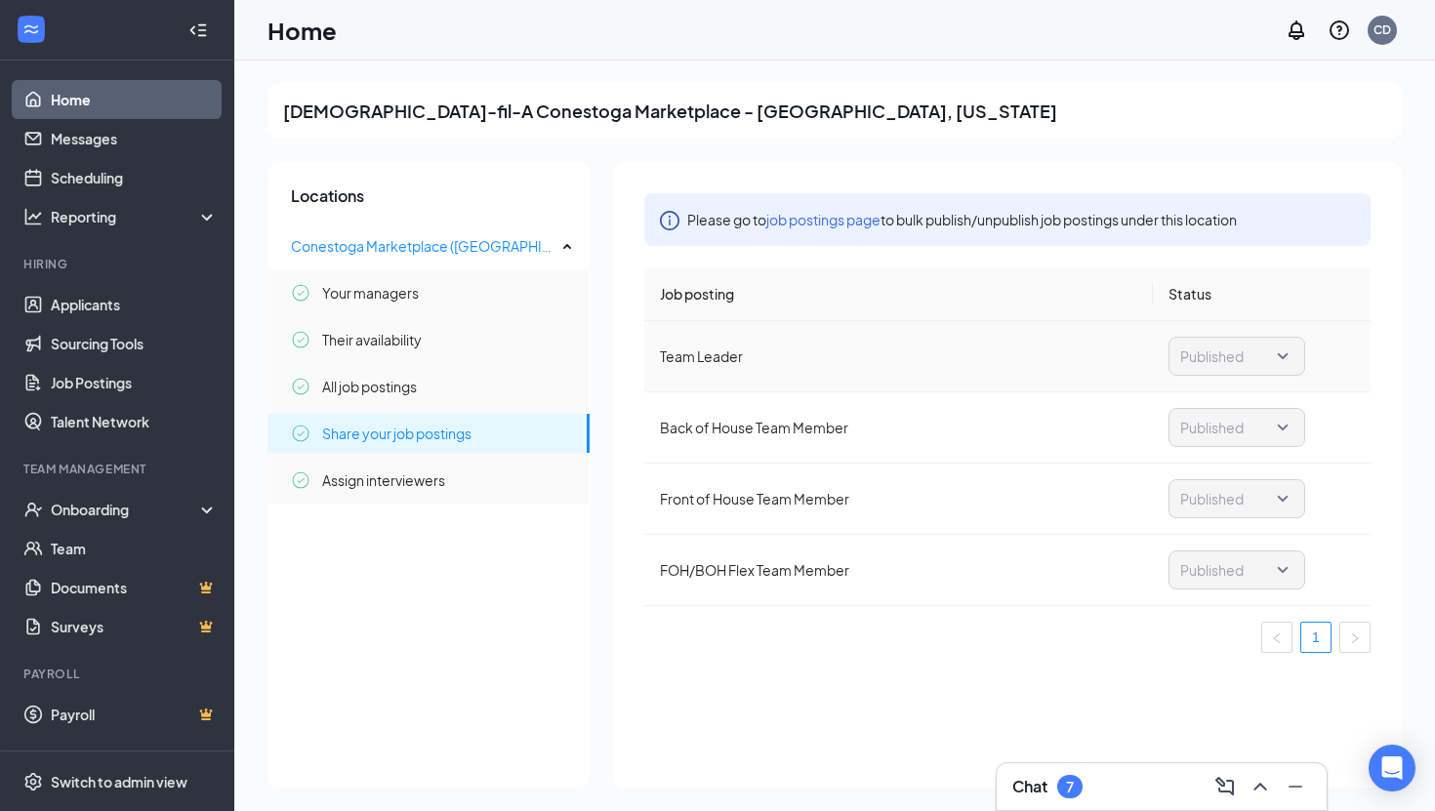
click at [1284, 352] on span "Published" at bounding box center [1237, 356] width 113 height 37
click at [833, 223] on link "job postings page" at bounding box center [824, 220] width 114 height 18
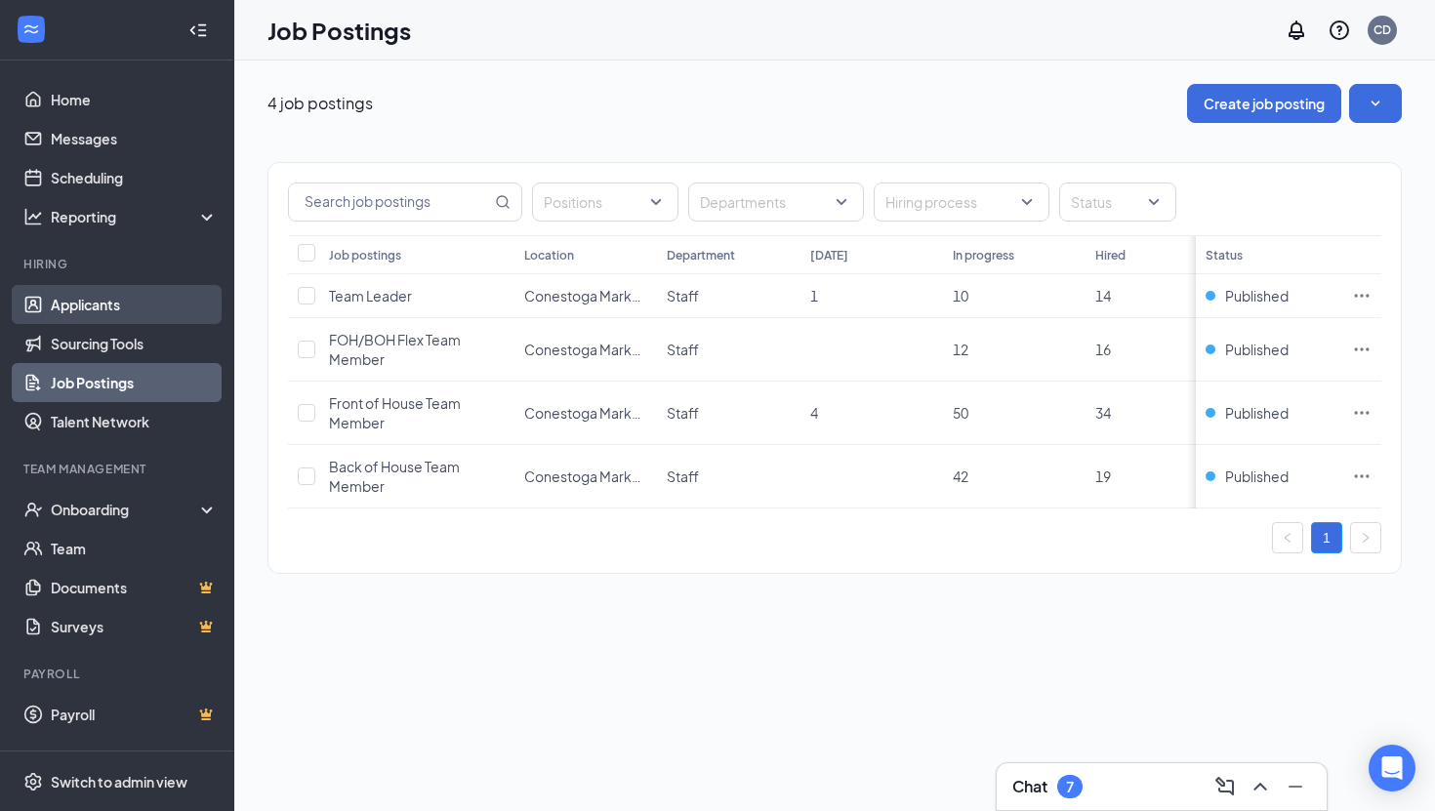
click at [122, 311] on link "Applicants" at bounding box center [134, 304] width 167 height 39
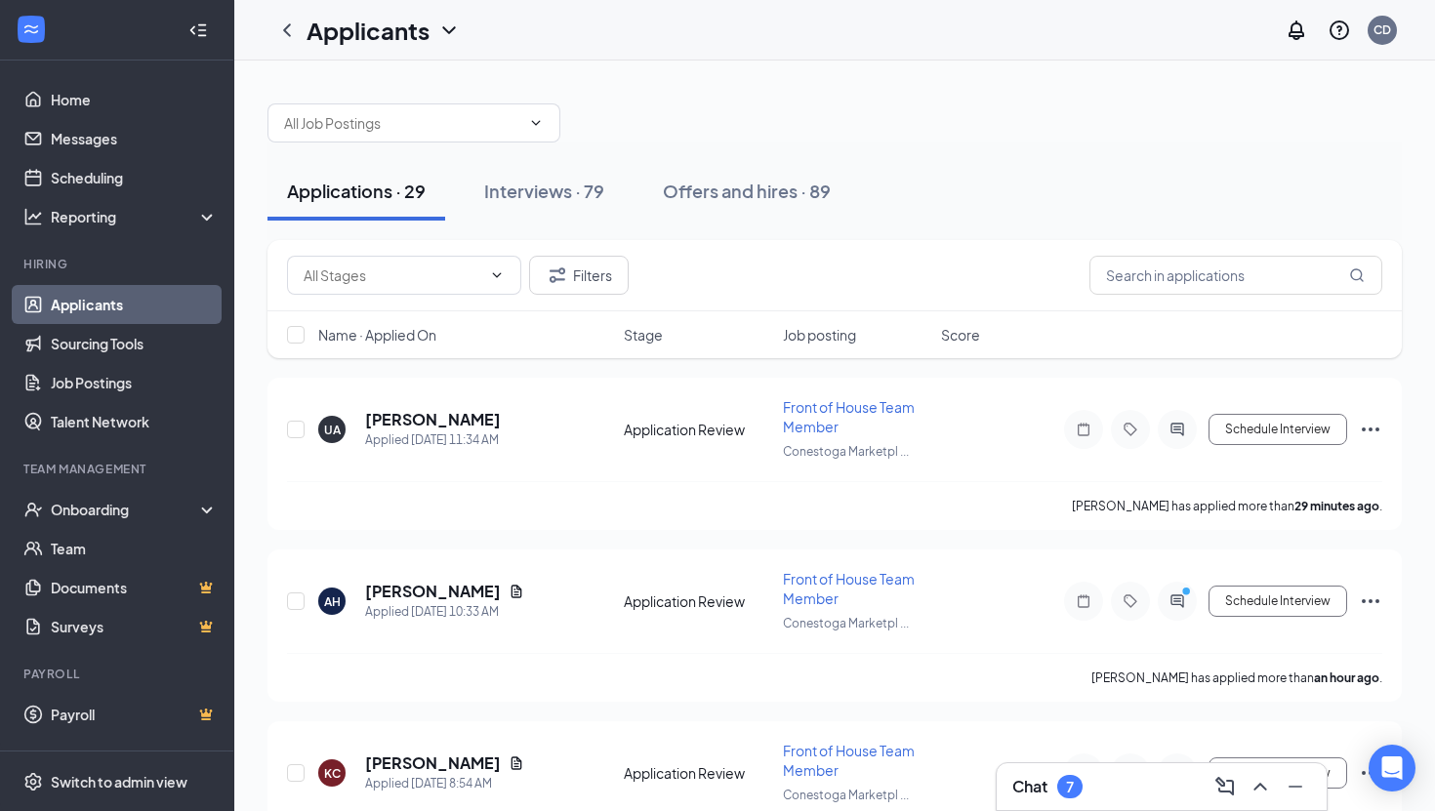
click at [36, 36] on icon "WorkstreamLogo" at bounding box center [31, 30] width 20 height 20
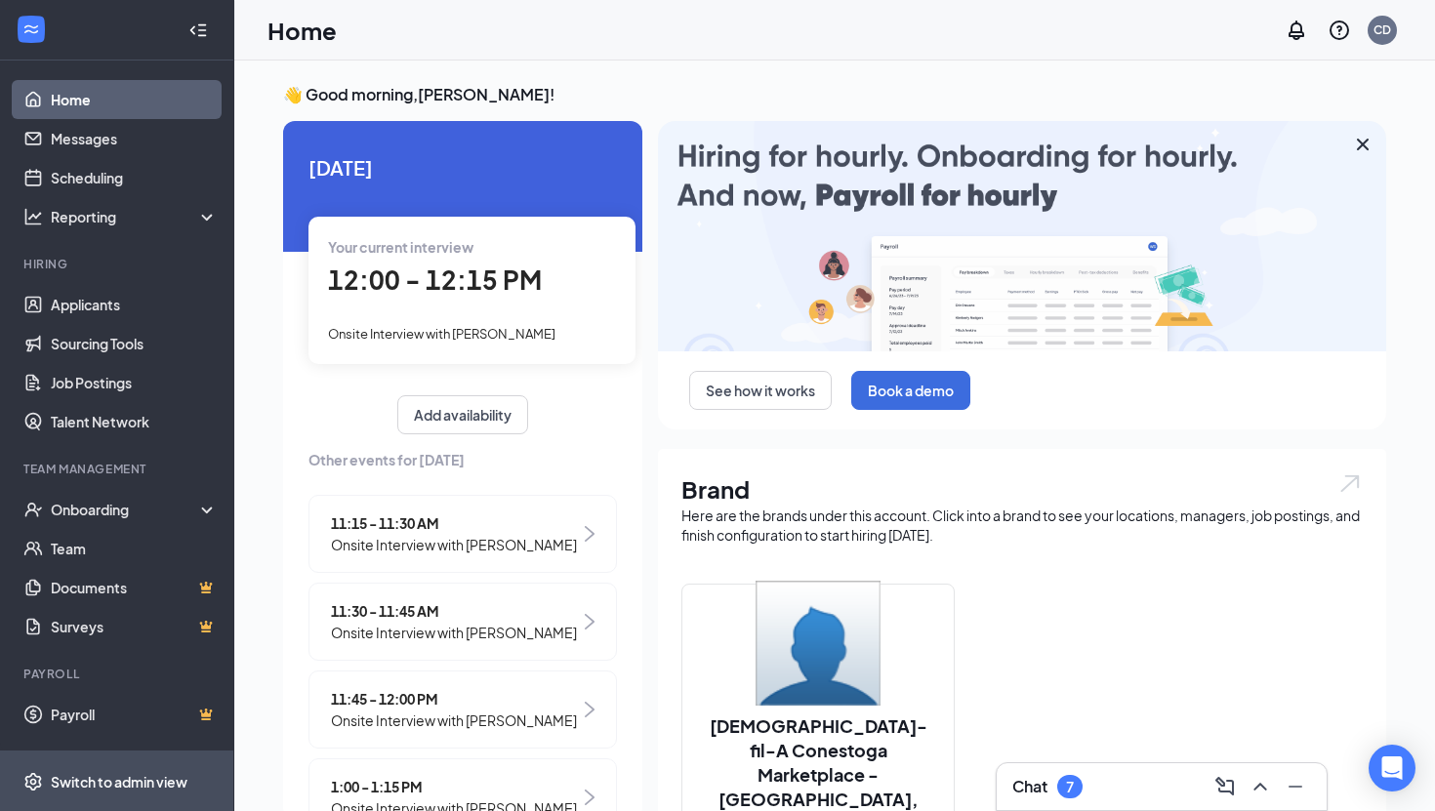
click at [166, 775] on div "Switch to admin view" at bounding box center [119, 782] width 137 height 20
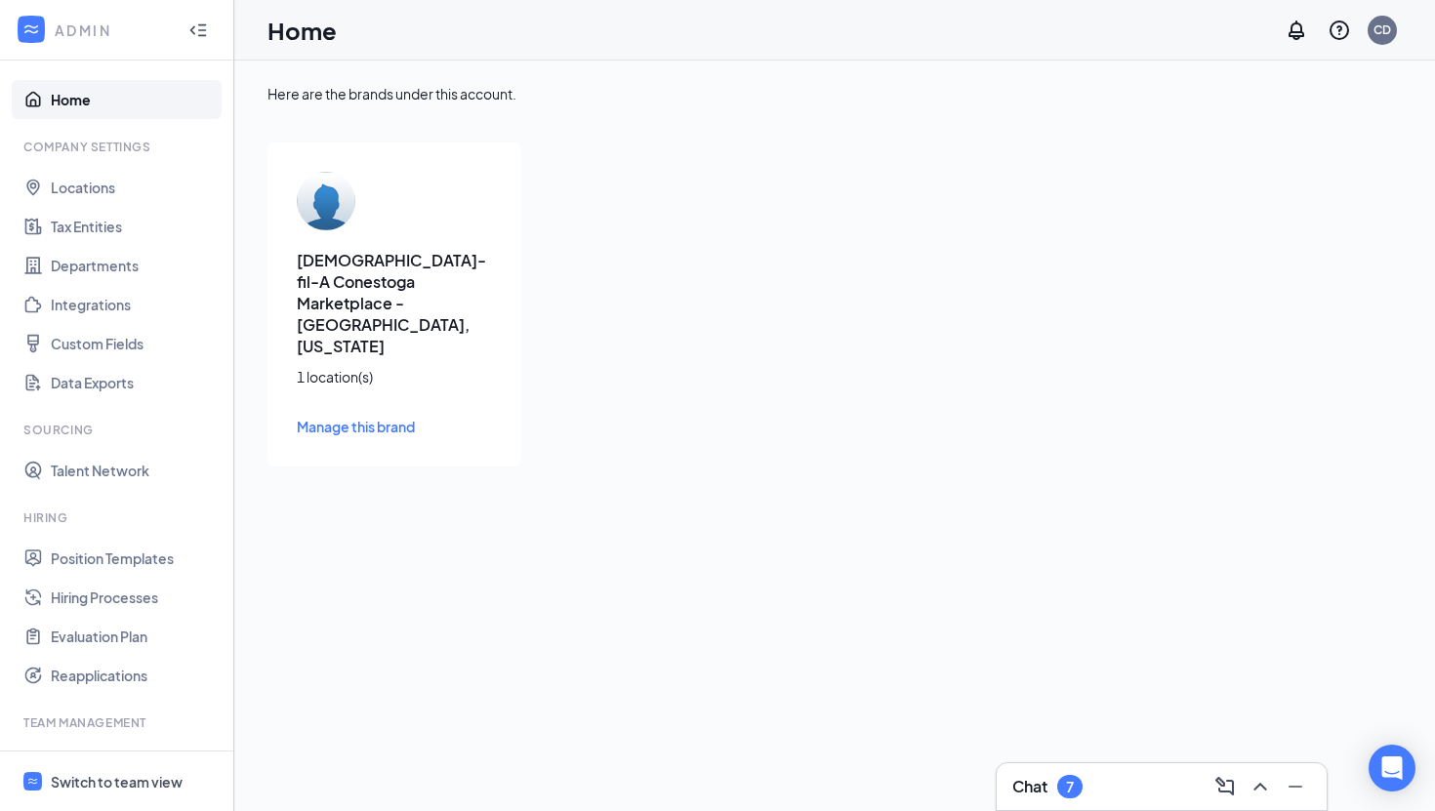
click at [1202, 38] on div "Home CD" at bounding box center [834, 30] width 1201 height 61
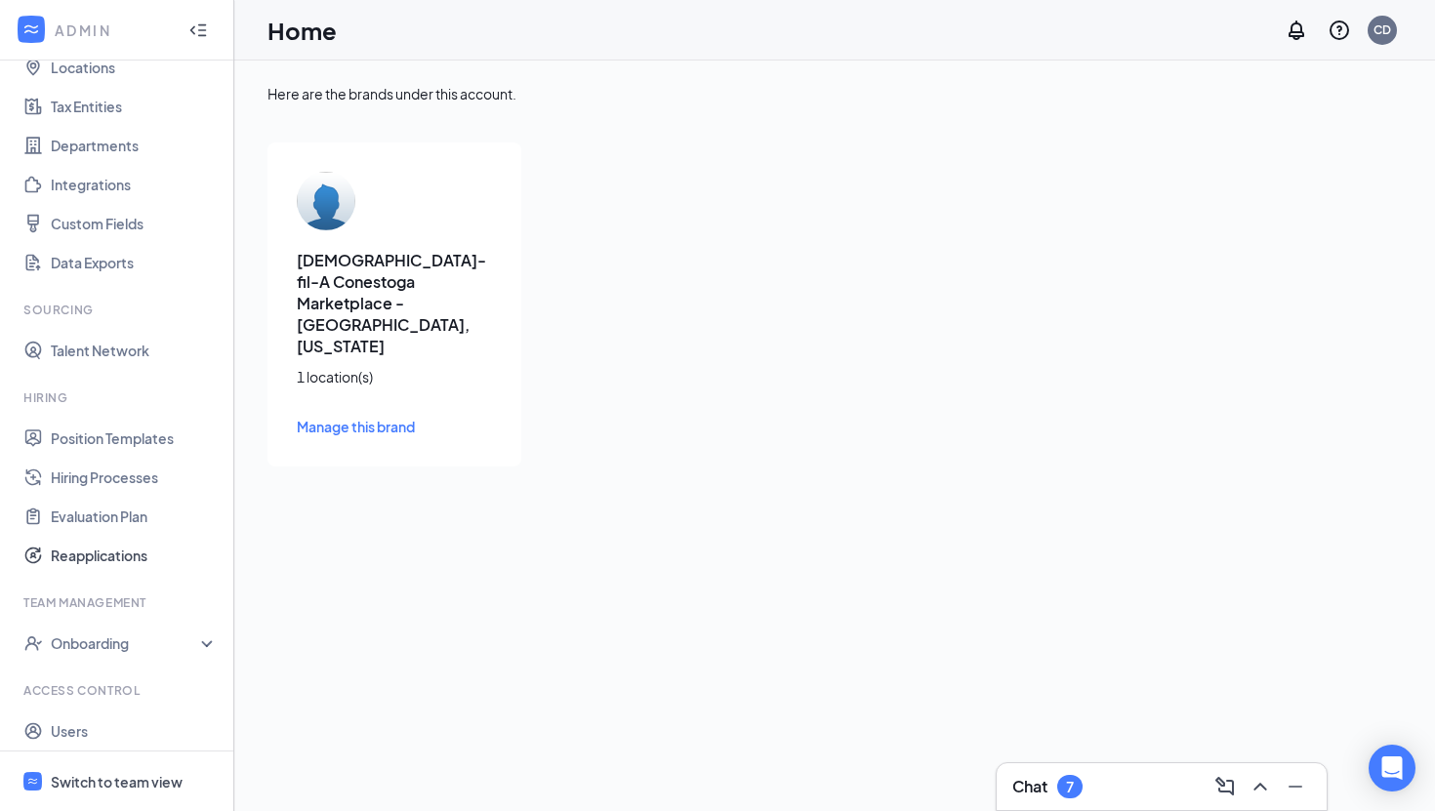
scroll to position [117, 0]
click at [352, 418] on span "Manage this brand" at bounding box center [356, 427] width 118 height 18
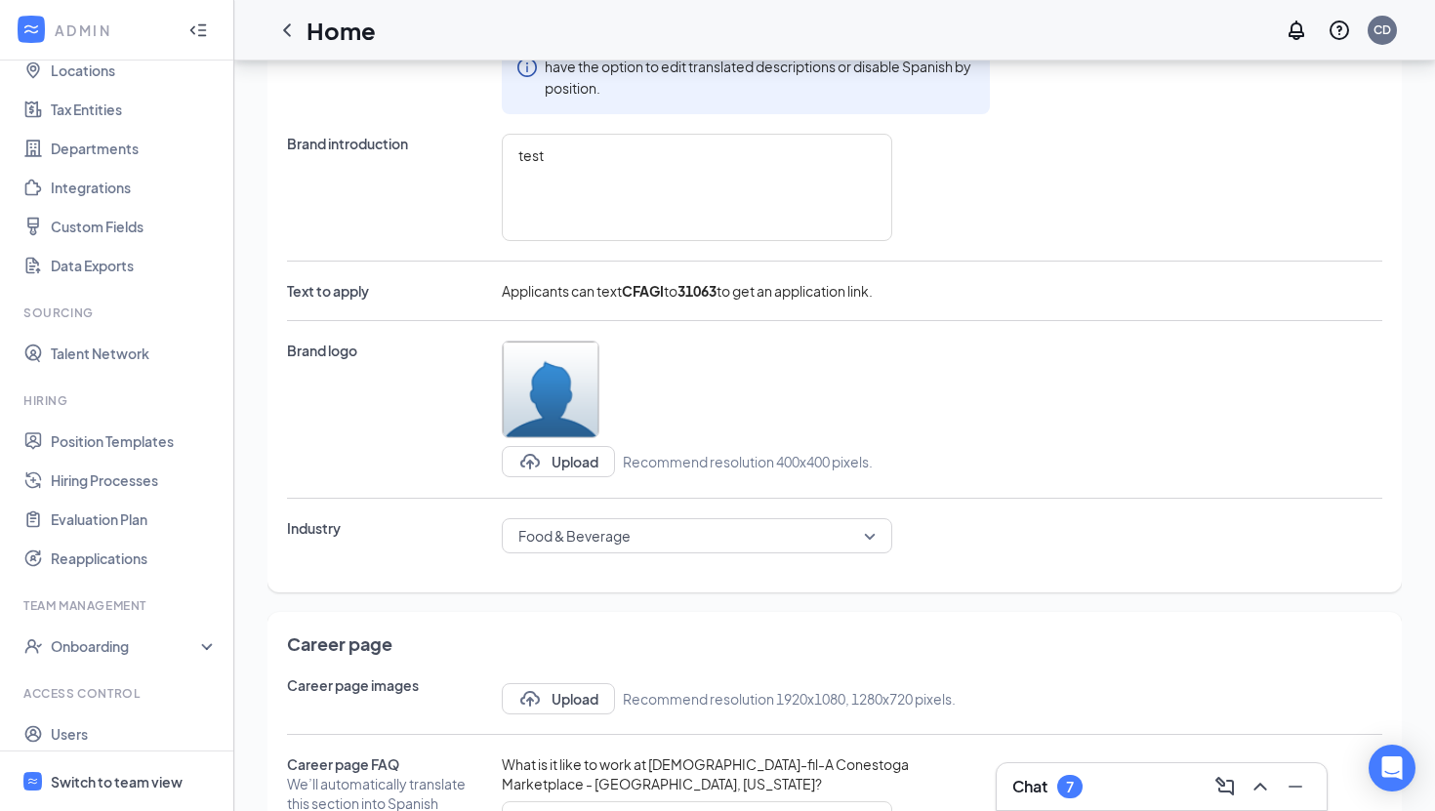
scroll to position [256, 0]
click at [576, 456] on button "Upload" at bounding box center [558, 458] width 113 height 31
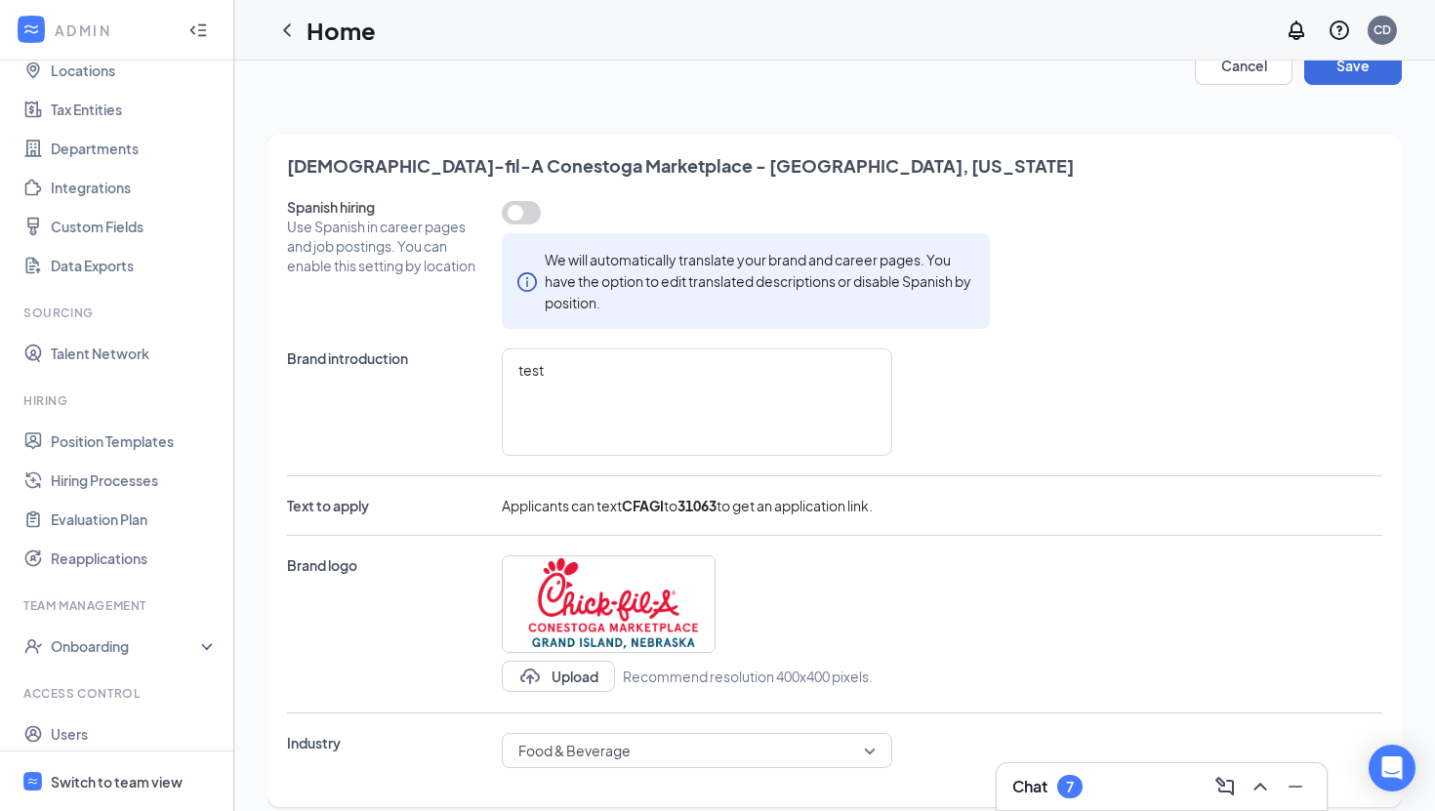
scroll to position [0, 0]
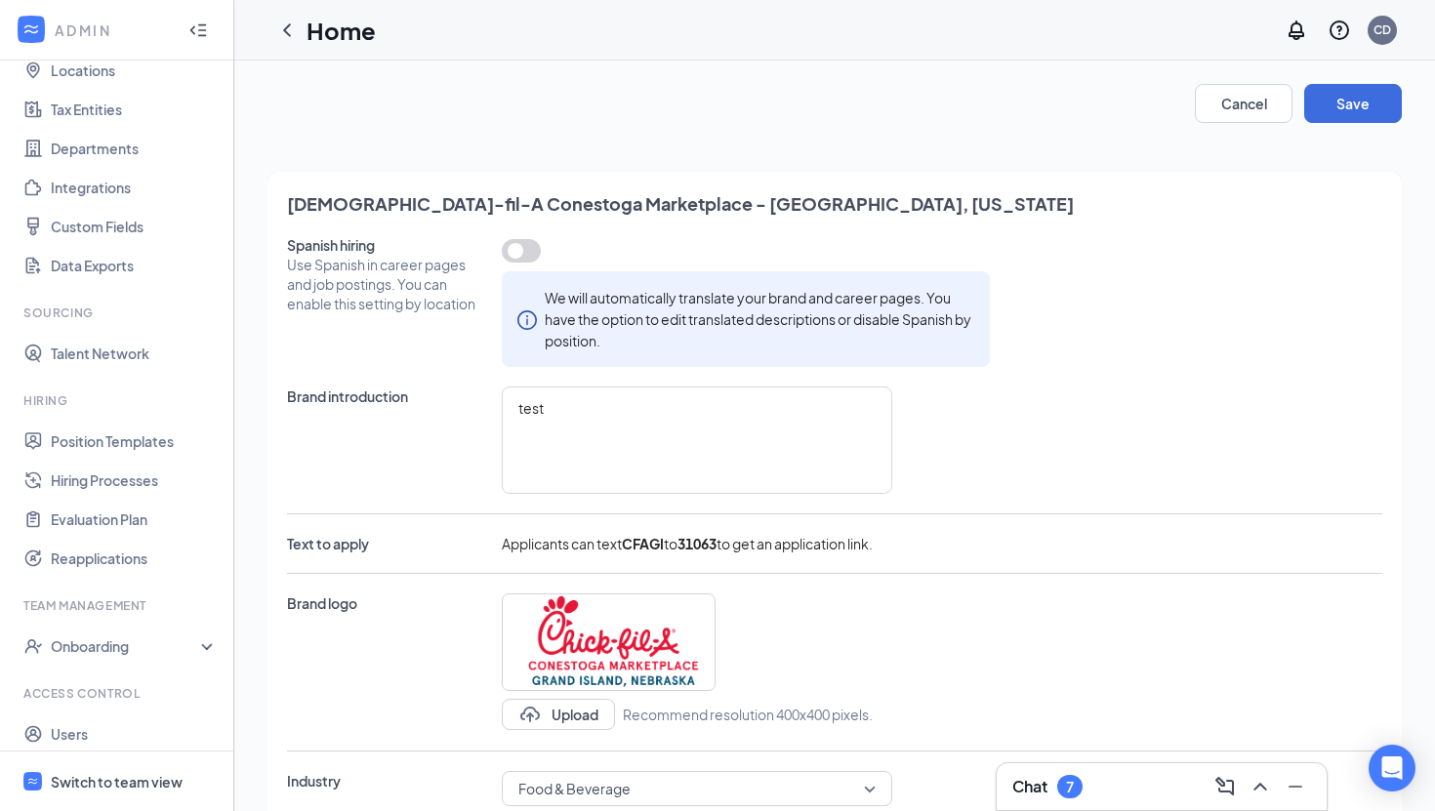
click at [524, 261] on button "button" at bounding box center [521, 250] width 39 height 23
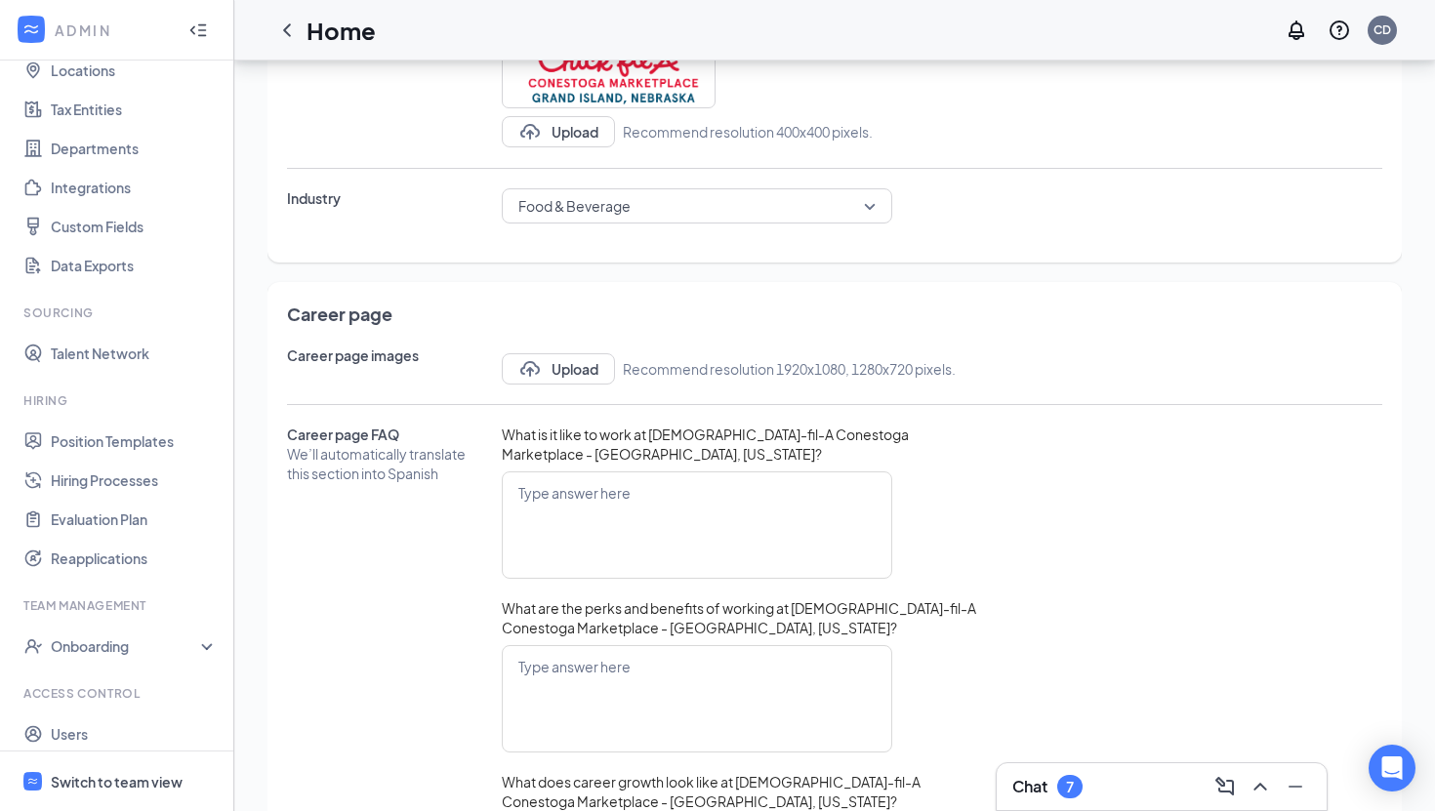
scroll to position [594, 0]
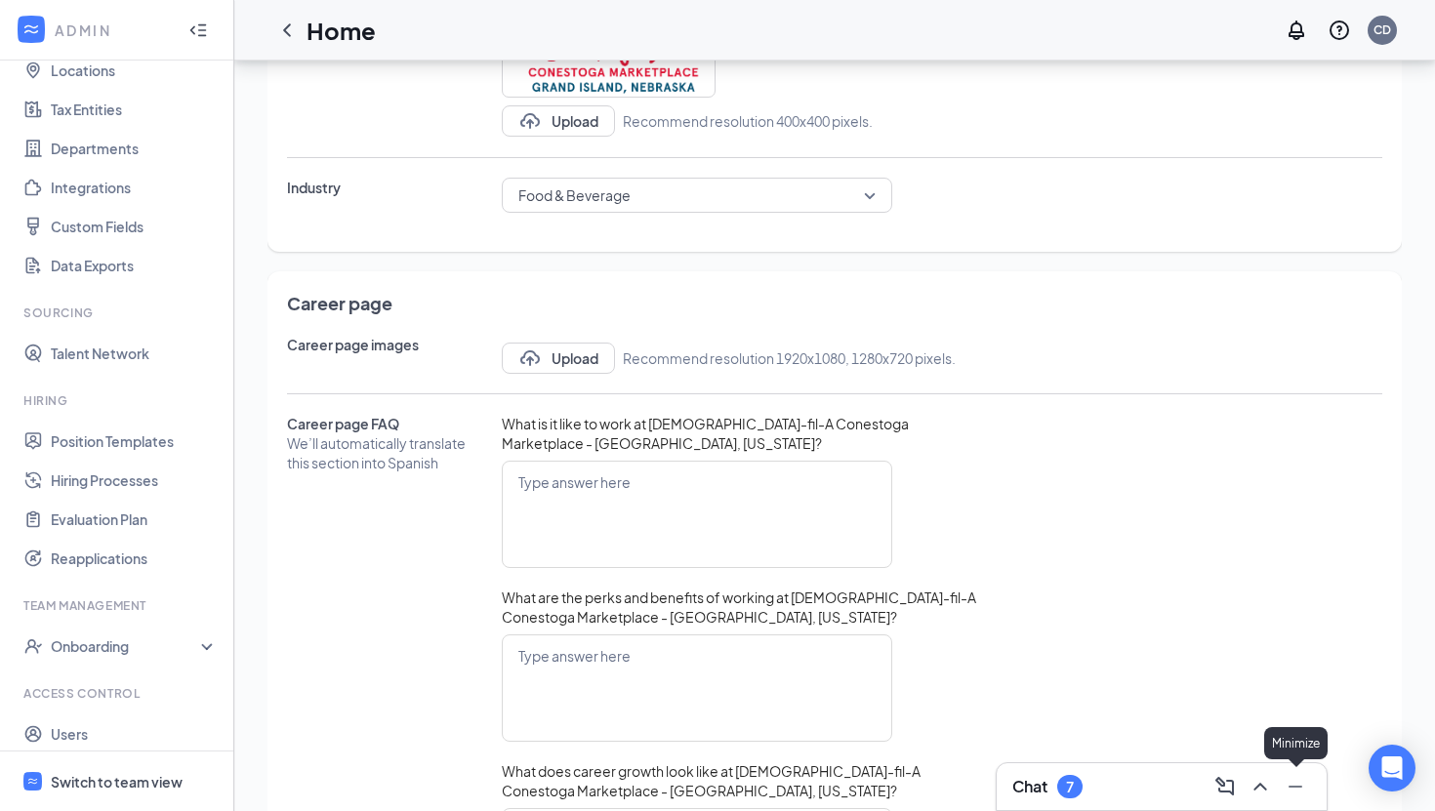
click at [1297, 784] on icon "Minimize" at bounding box center [1295, 786] width 23 height 23
click at [1396, 701] on icon "ChatActive" at bounding box center [1393, 702] width 20 height 20
click at [1142, 790] on div "Chat 7" at bounding box center [1162, 786] width 299 height 31
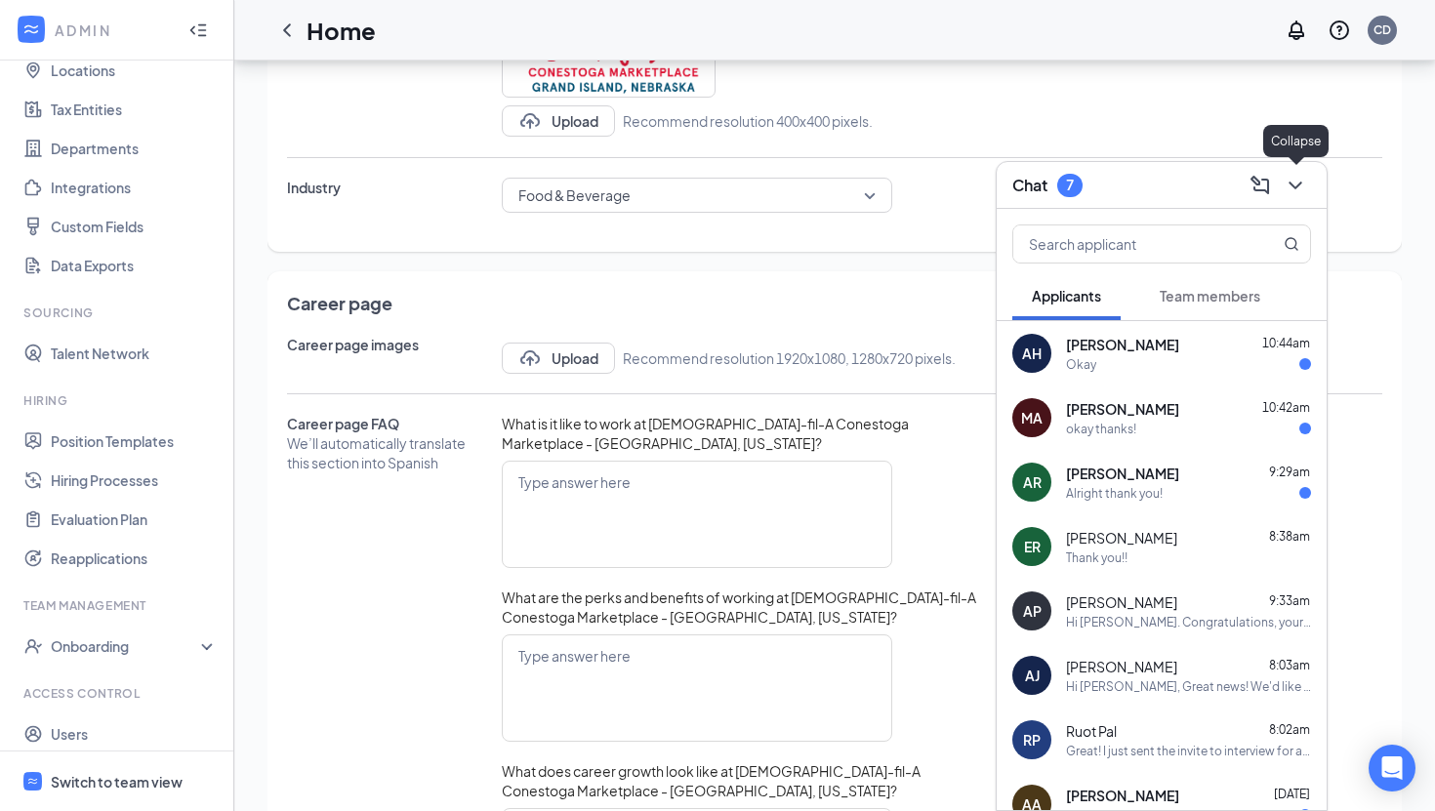
click at [1292, 193] on icon "ChevronDown" at bounding box center [1295, 185] width 23 height 23
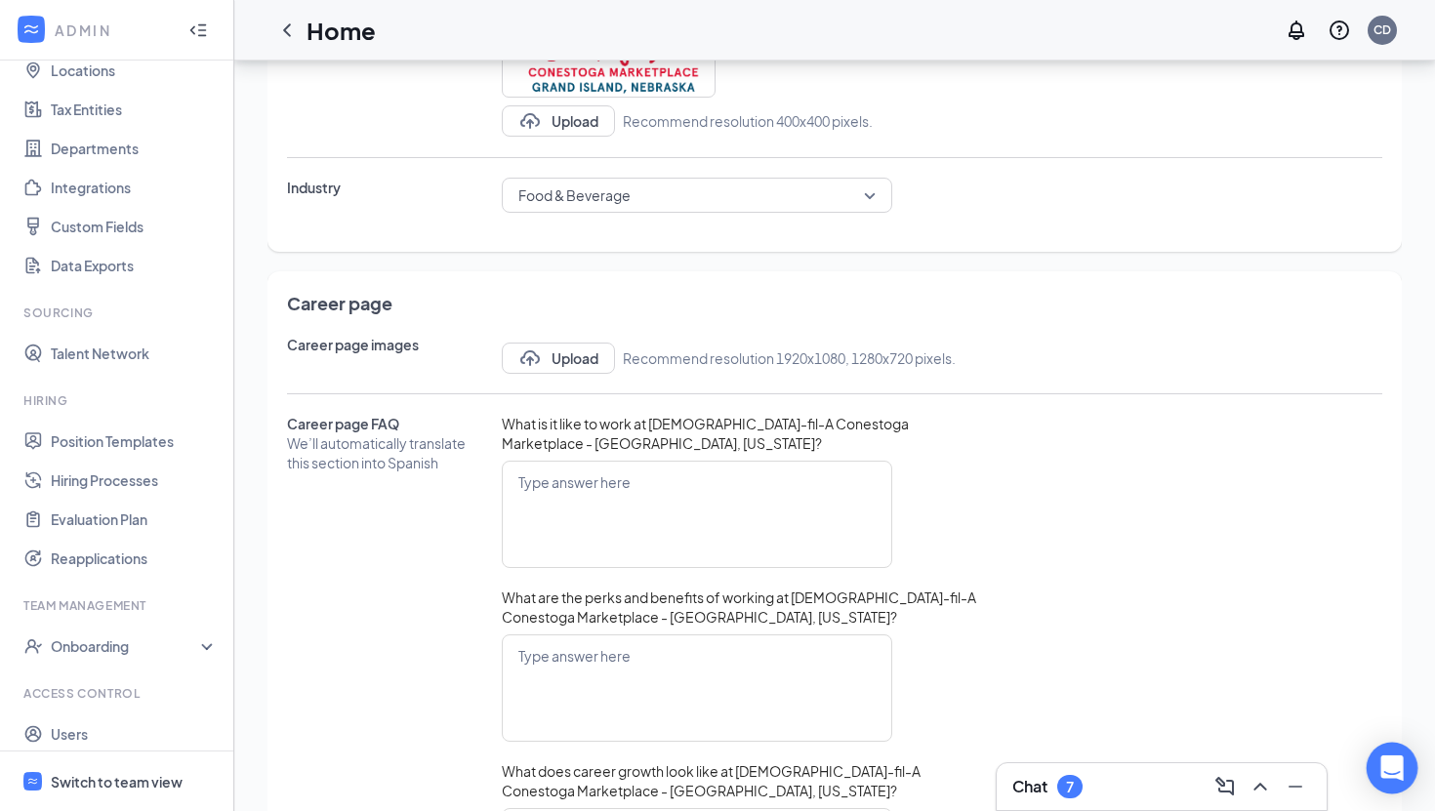
click at [1399, 768] on icon "Open Intercom Messenger" at bounding box center [1392, 768] width 22 height 25
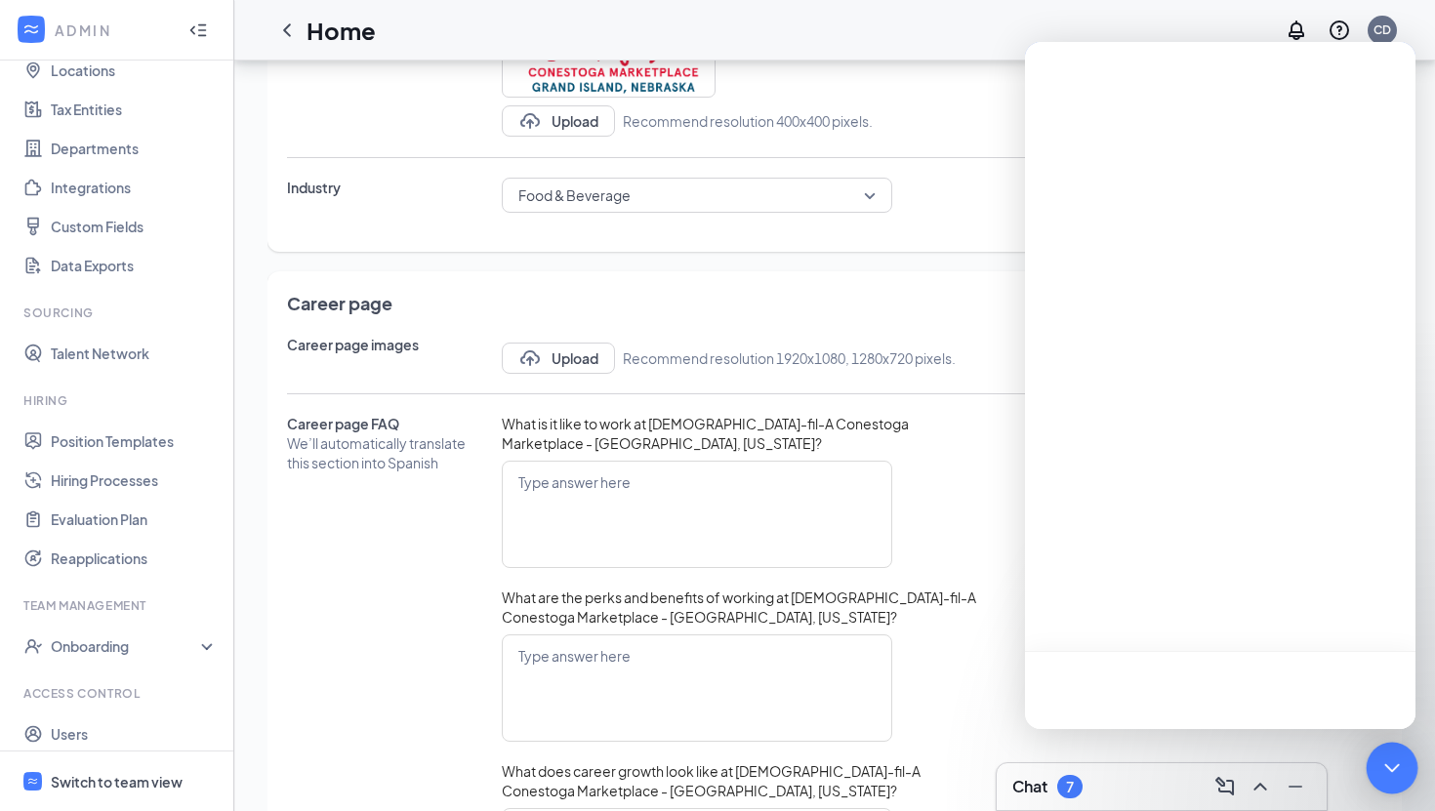
scroll to position [0, 0]
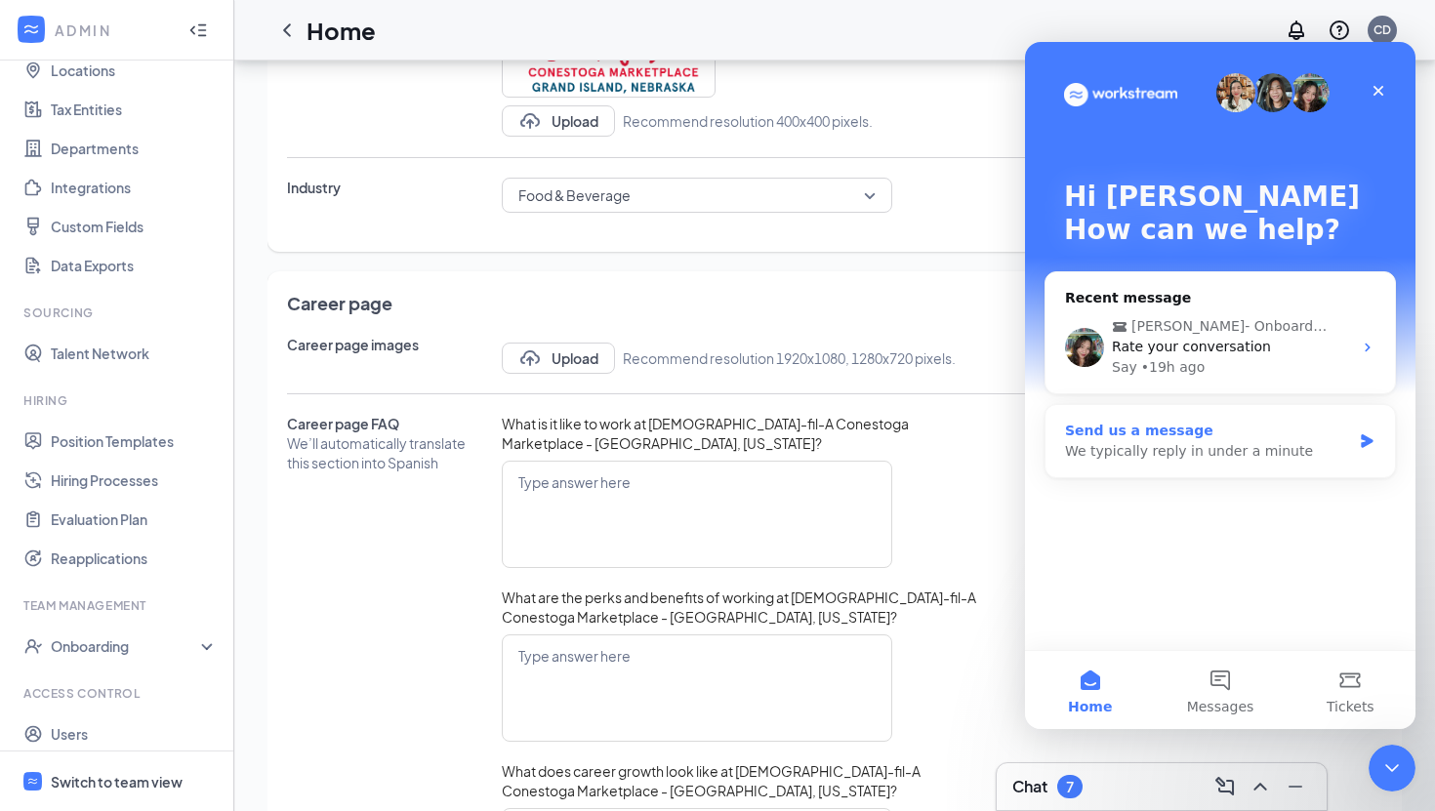
click at [1317, 434] on div "Send us a message" at bounding box center [1208, 431] width 286 height 21
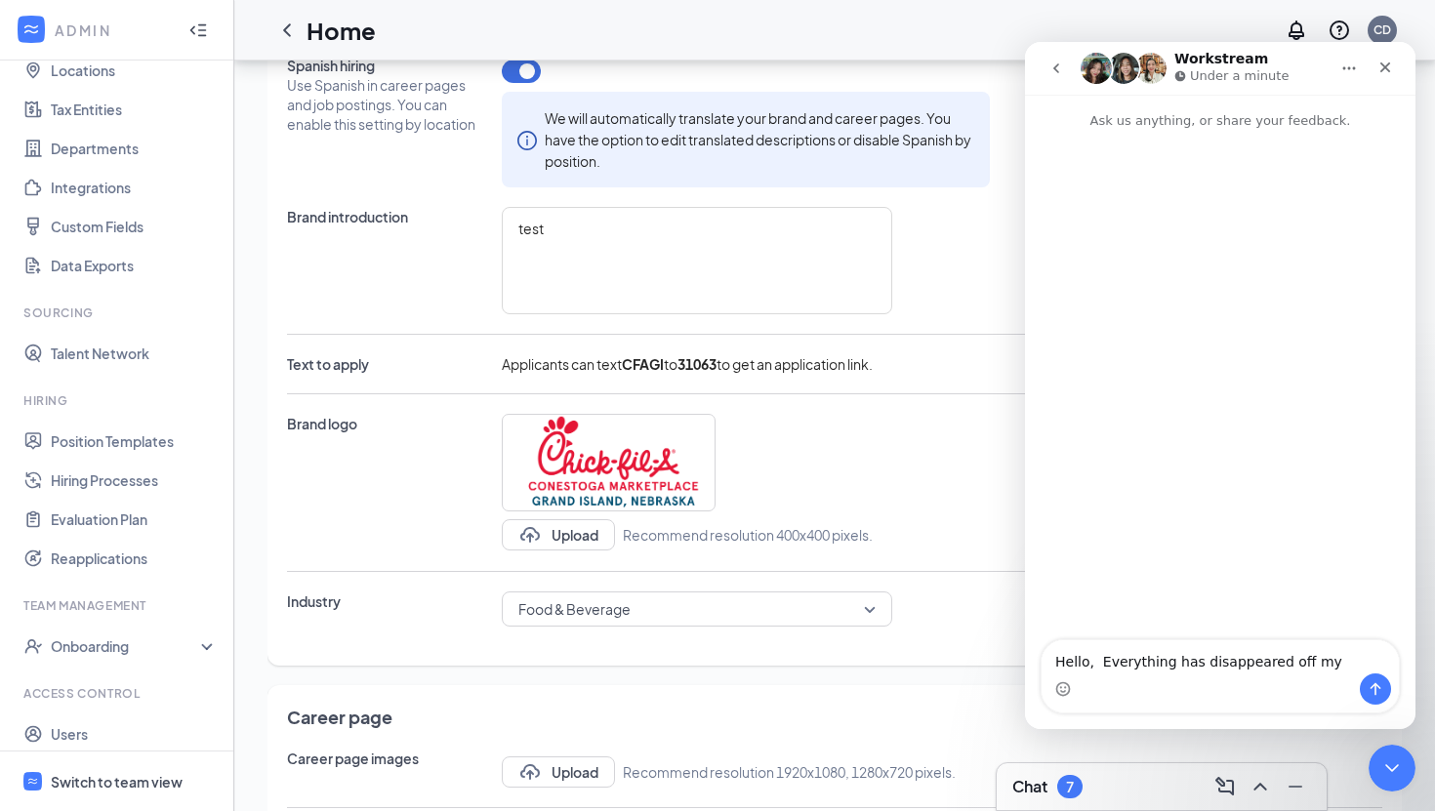
scroll to position [168, 0]
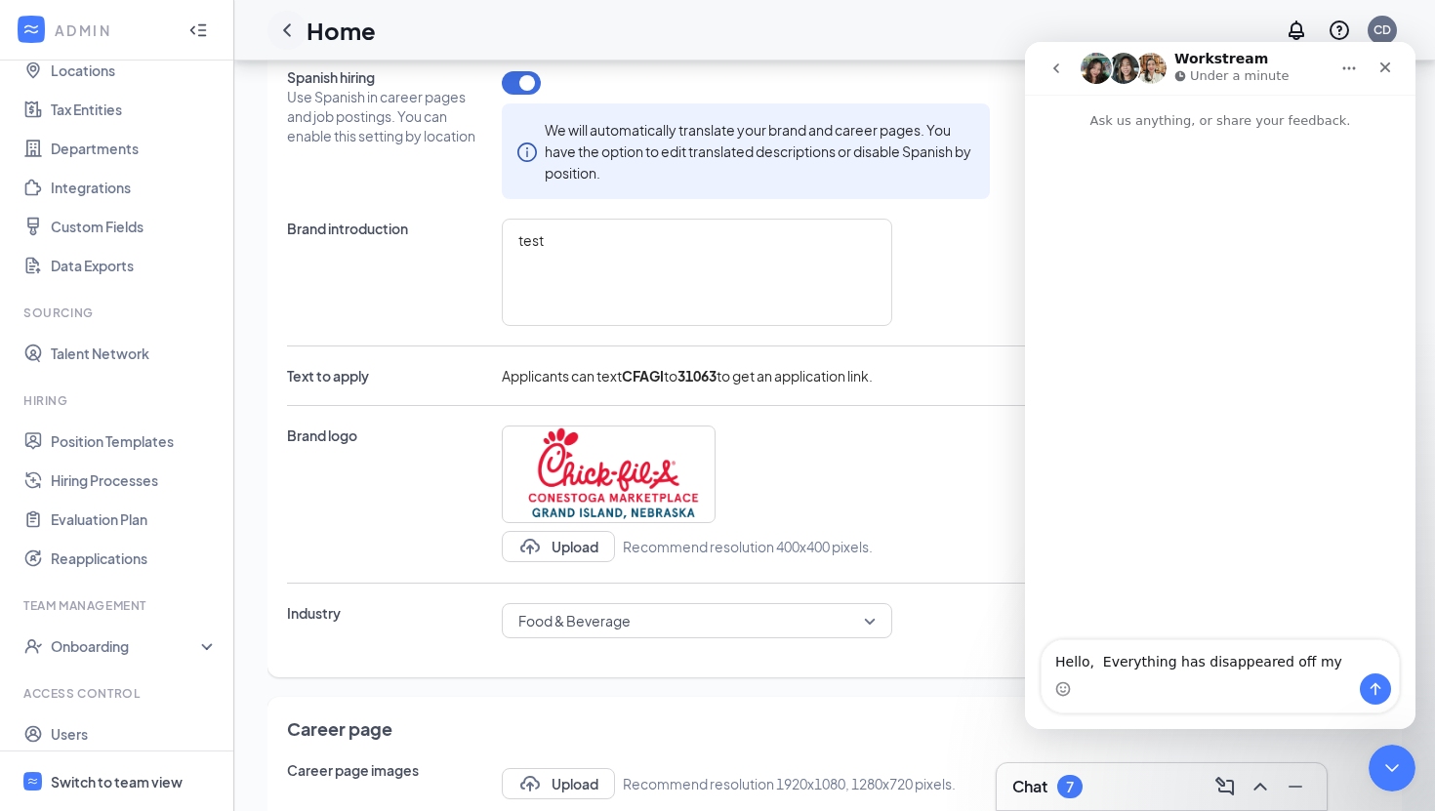
type textarea "Hello, Everything has disappeared off my"
click at [287, 26] on icon "ChevronLeft" at bounding box center [287, 29] width 8 height 13
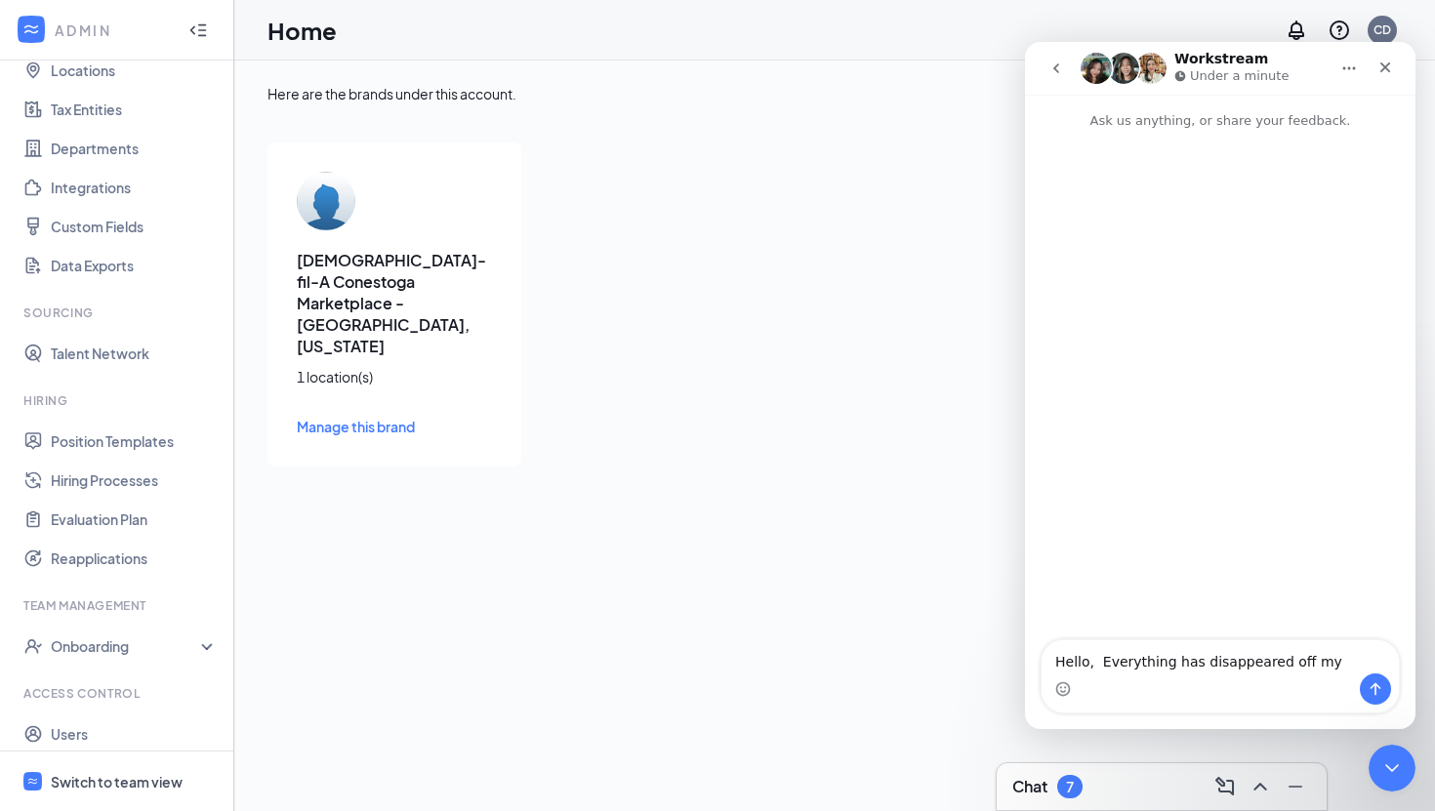
click at [413, 418] on span "Manage this brand" at bounding box center [356, 427] width 118 height 18
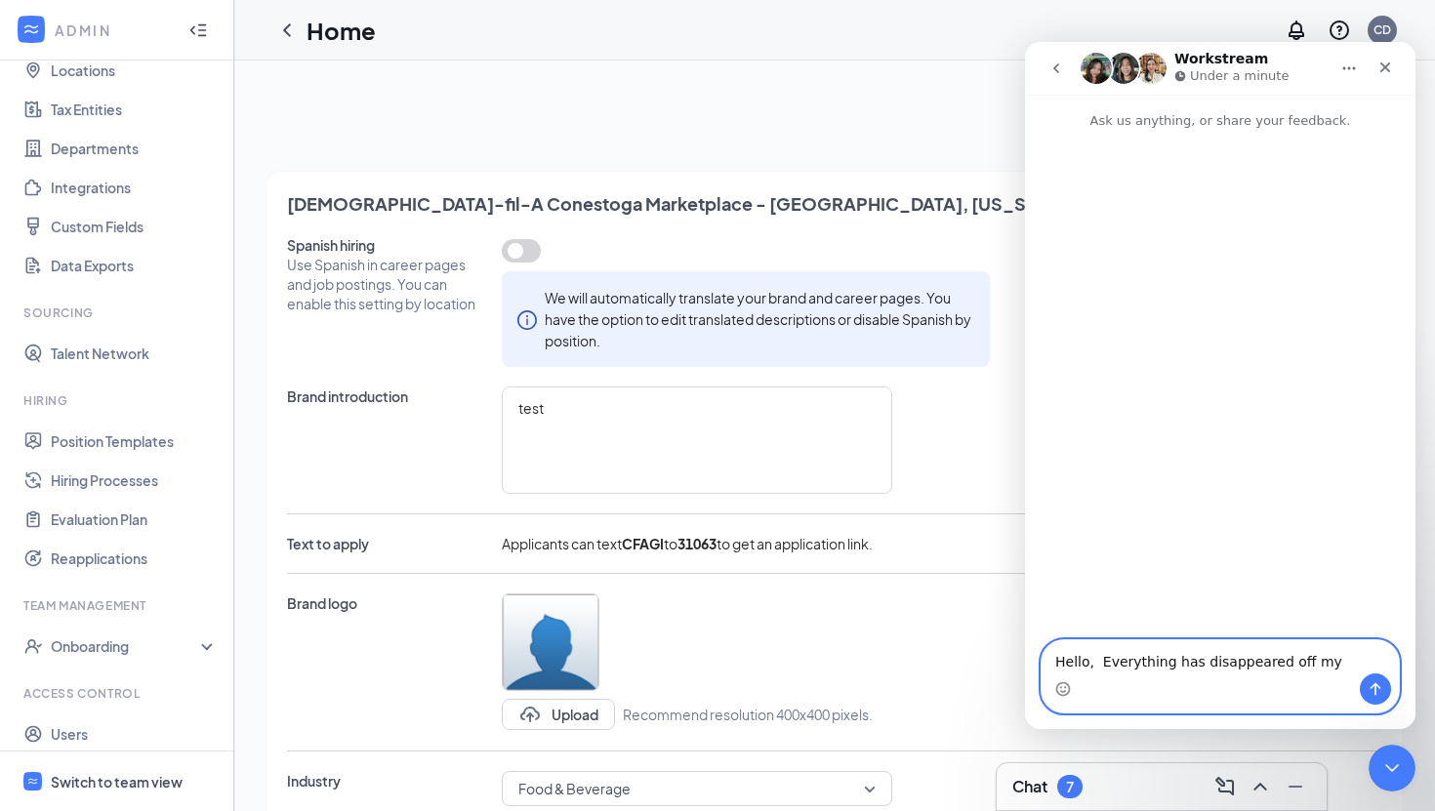
click at [1330, 664] on textarea "Hello, Everything has disappeared off my" at bounding box center [1220, 657] width 357 height 33
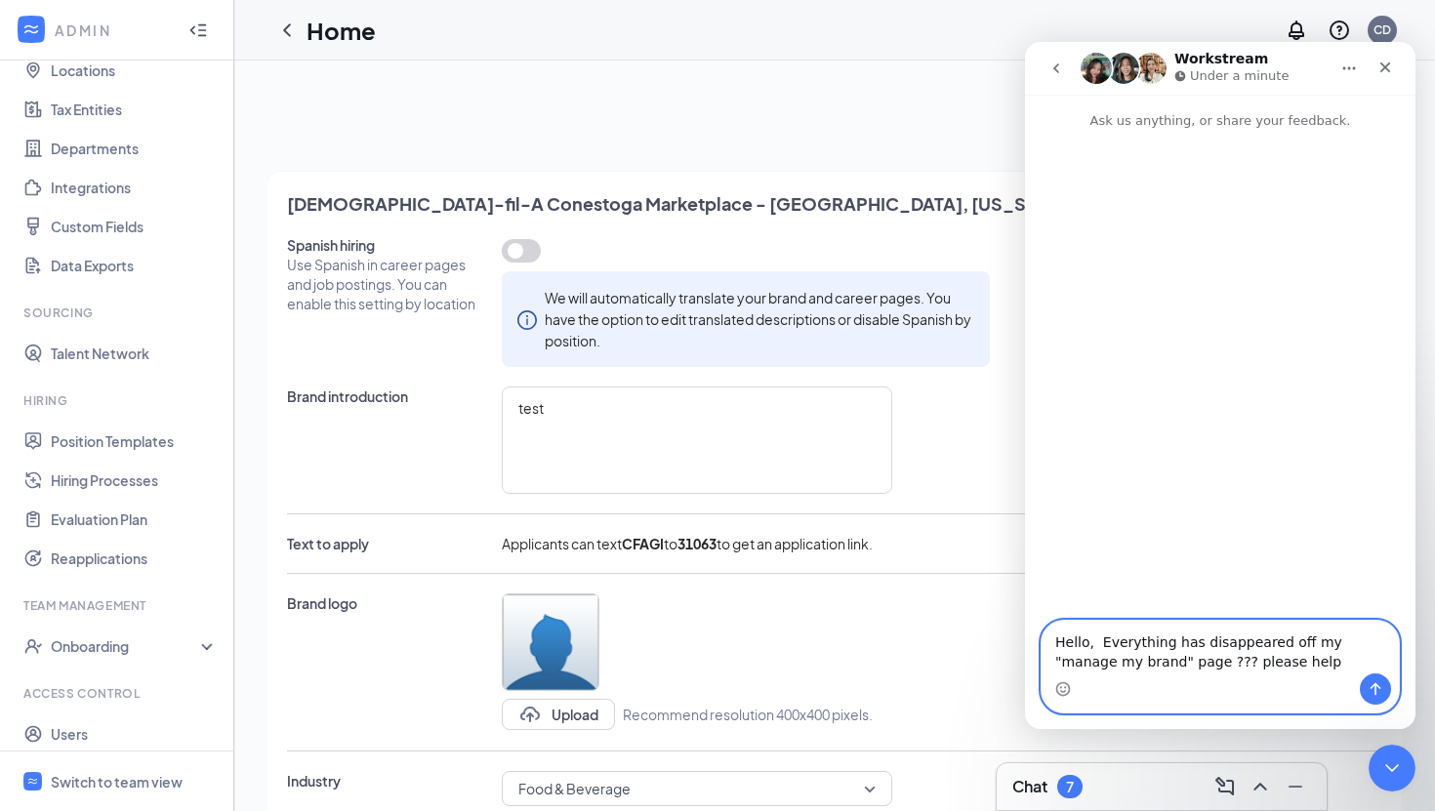
type textarea "Hello, Everything has disappeared off my "manage my brand" page ??? please help"
click at [1375, 691] on icon "Send a message…" at bounding box center [1376, 690] width 16 height 16
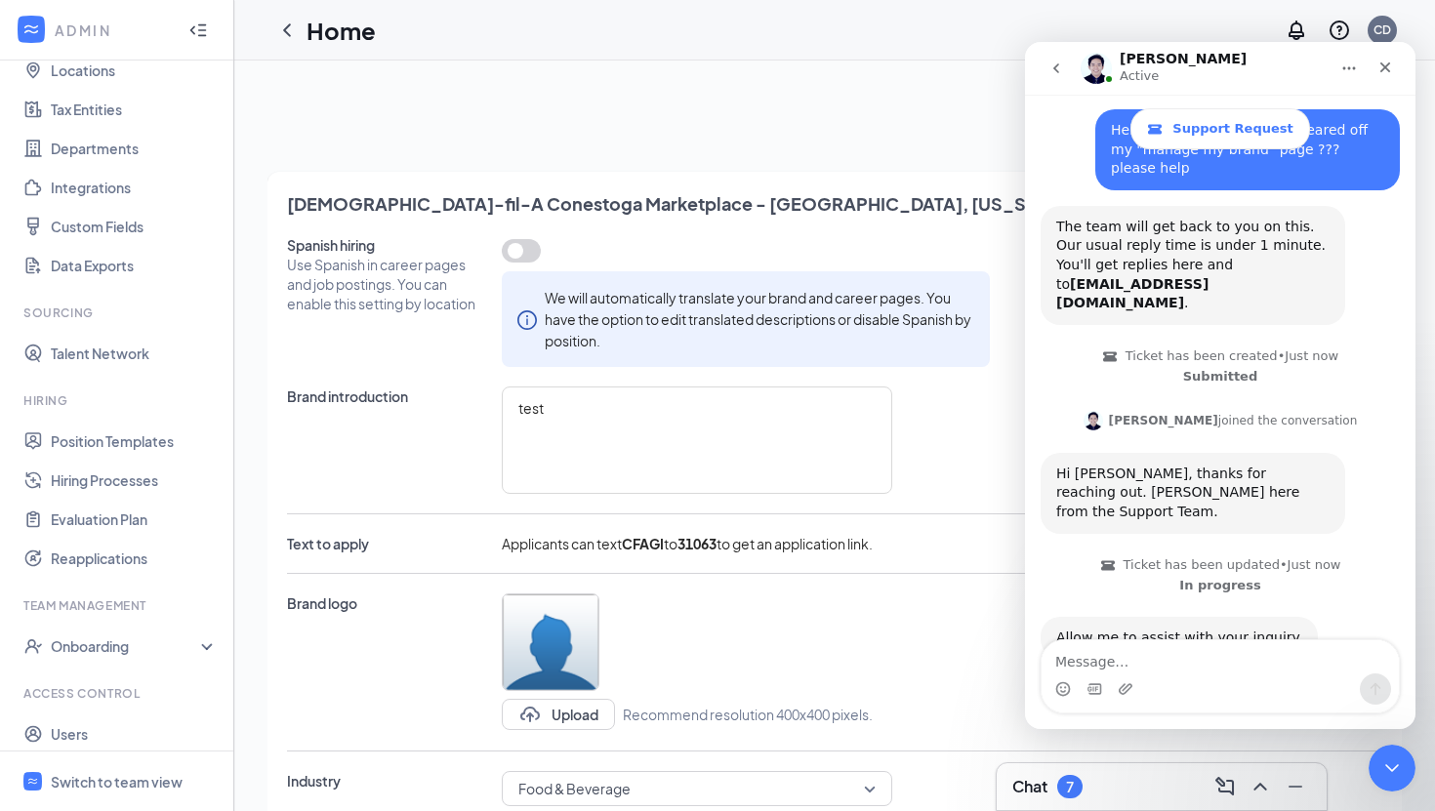
scroll to position [102, 0]
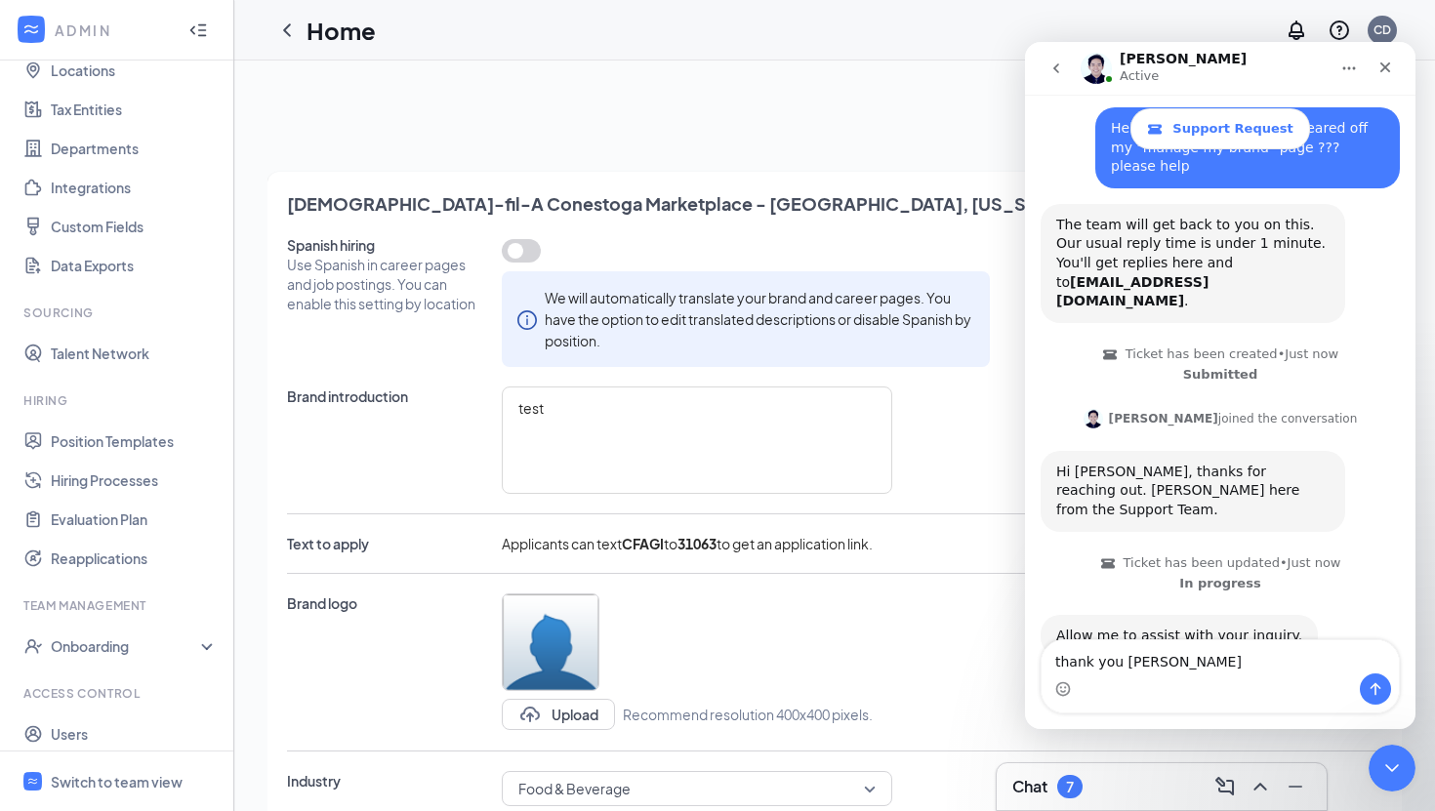
type textarea "thank you [PERSON_NAME]"
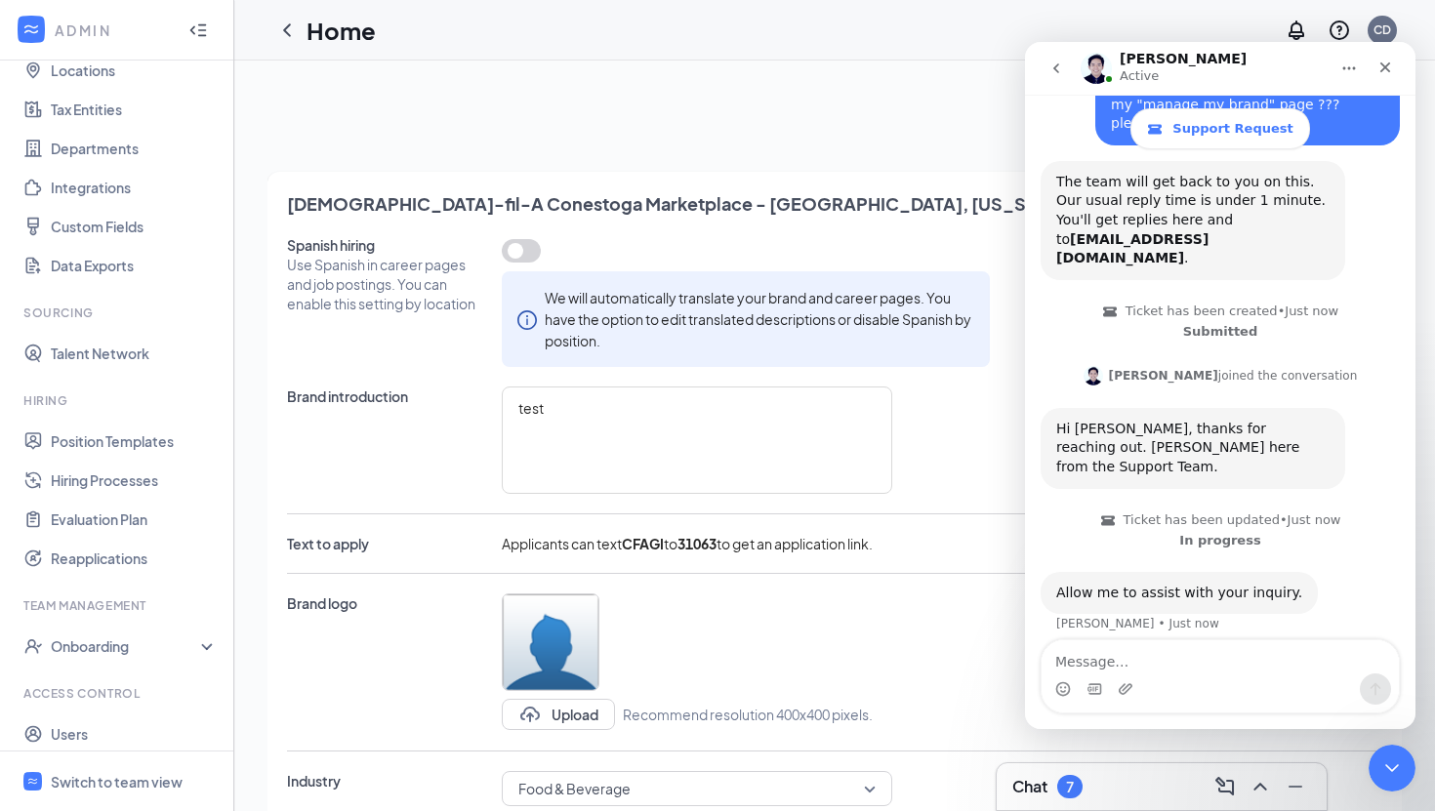
scroll to position [160, 0]
